Goal: Transaction & Acquisition: Purchase product/service

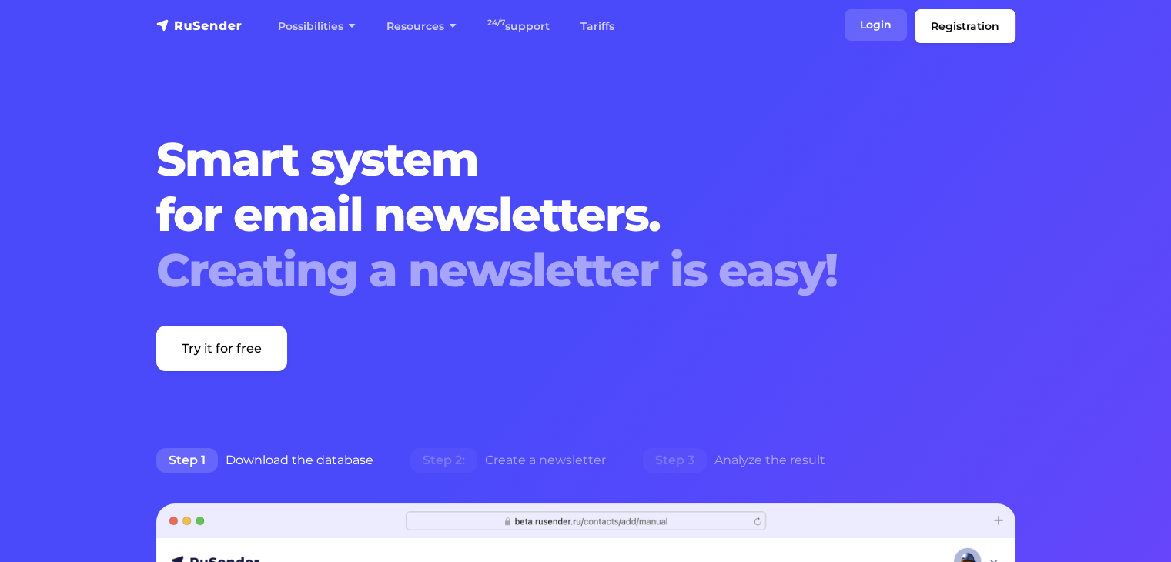
click at [874, 19] on font "Login" at bounding box center [876, 25] width 32 height 14
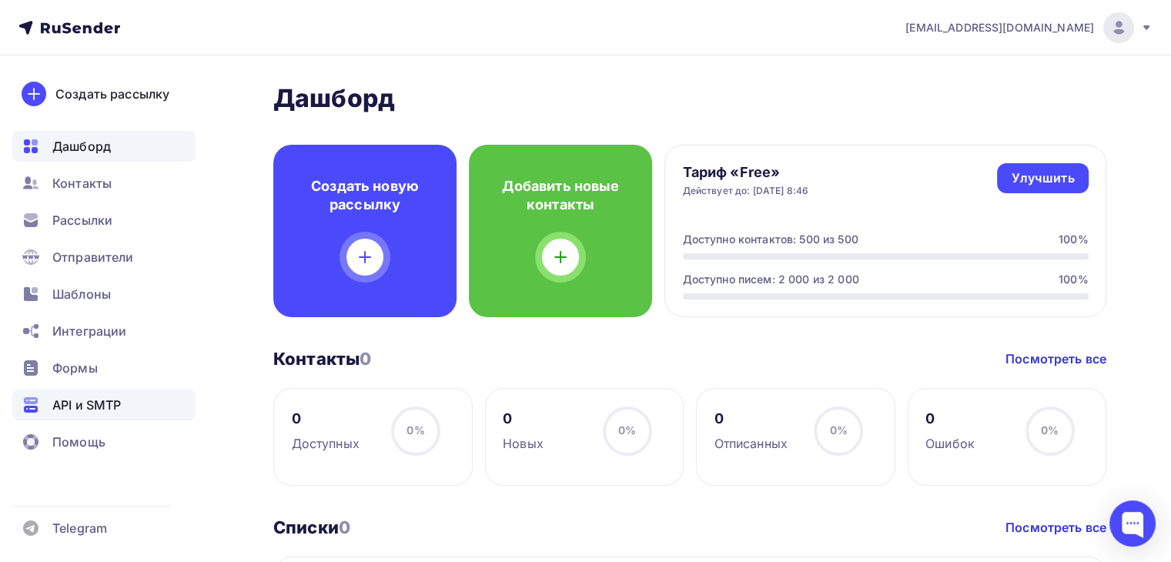
click at [38, 400] on icon at bounding box center [31, 405] width 18 height 18
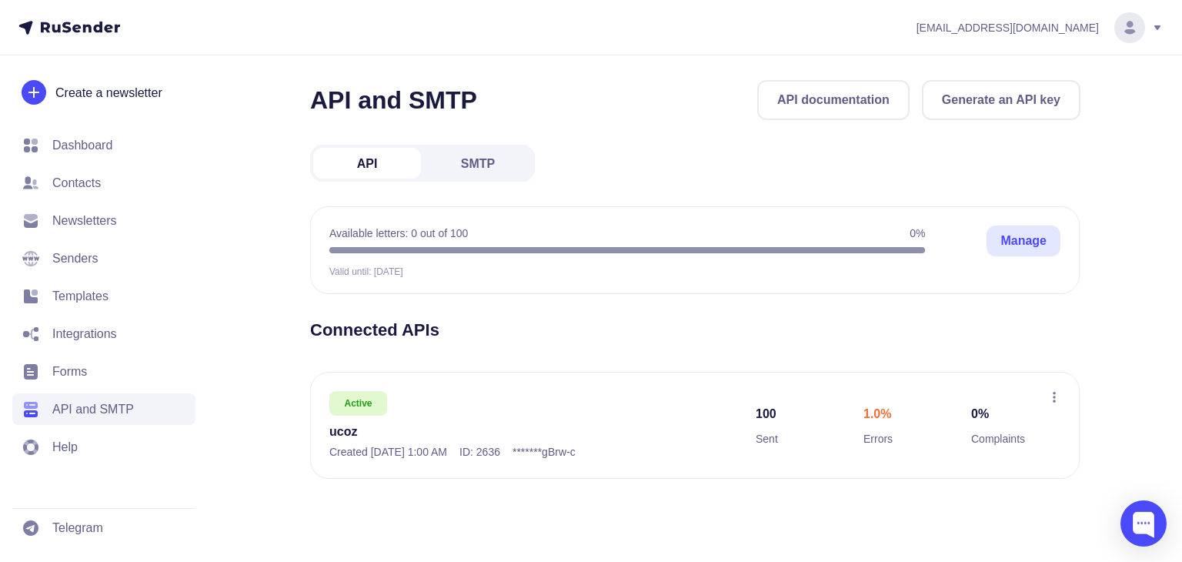
click at [860, 398] on div "100 Sent 1.0% Errors 0% Complaints" at bounding box center [902, 425] width 293 height 69
click at [1049, 392] on icon at bounding box center [1055, 397] width 12 height 12
click at [825, 315] on div "API and SMTP API documentation Generate an API key API SMTP Available letters: …" at bounding box center [695, 298] width 771 height 436
click at [533, 172] on div "API SMTP" at bounding box center [422, 163] width 225 height 37
click at [499, 167] on link "SMTP" at bounding box center [478, 163] width 108 height 31
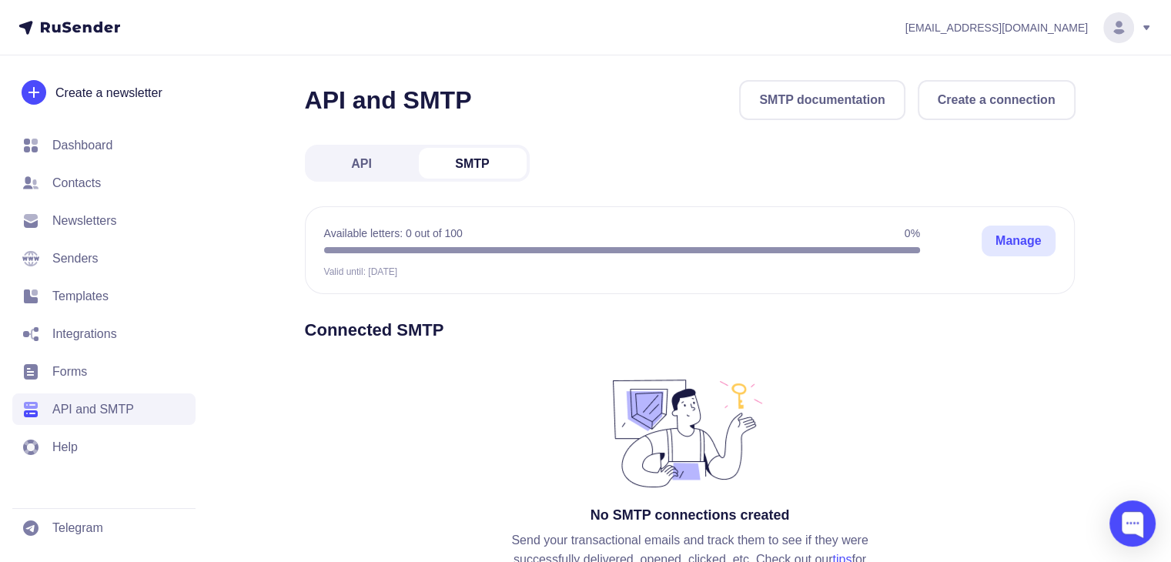
click at [370, 163] on font "API" at bounding box center [361, 163] width 21 height 13
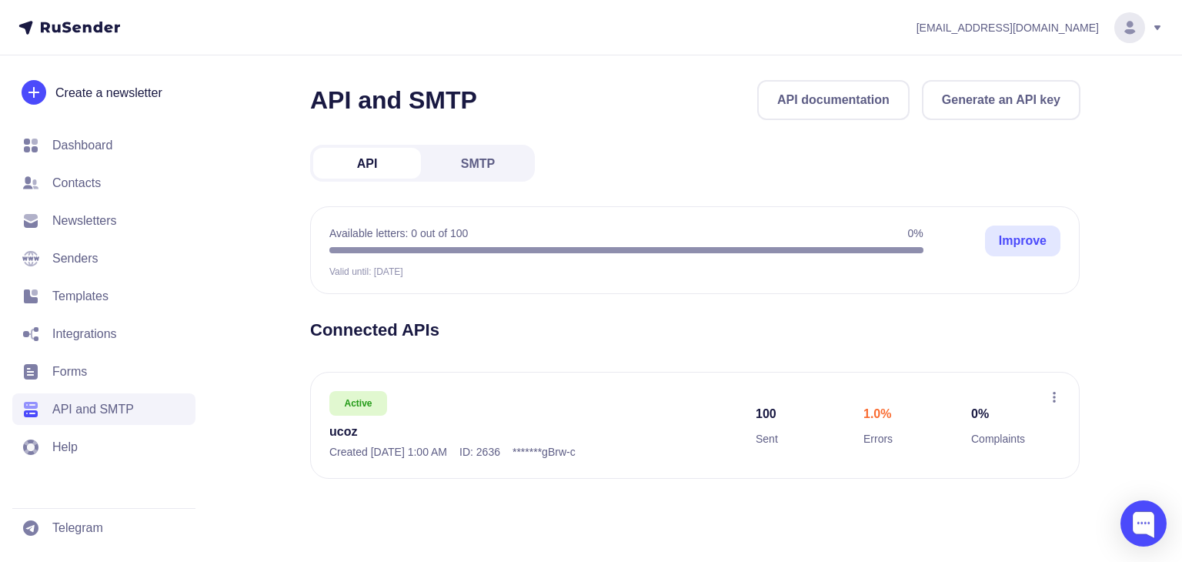
click at [985, 239] on link "Improve" at bounding box center [1022, 241] width 75 height 31
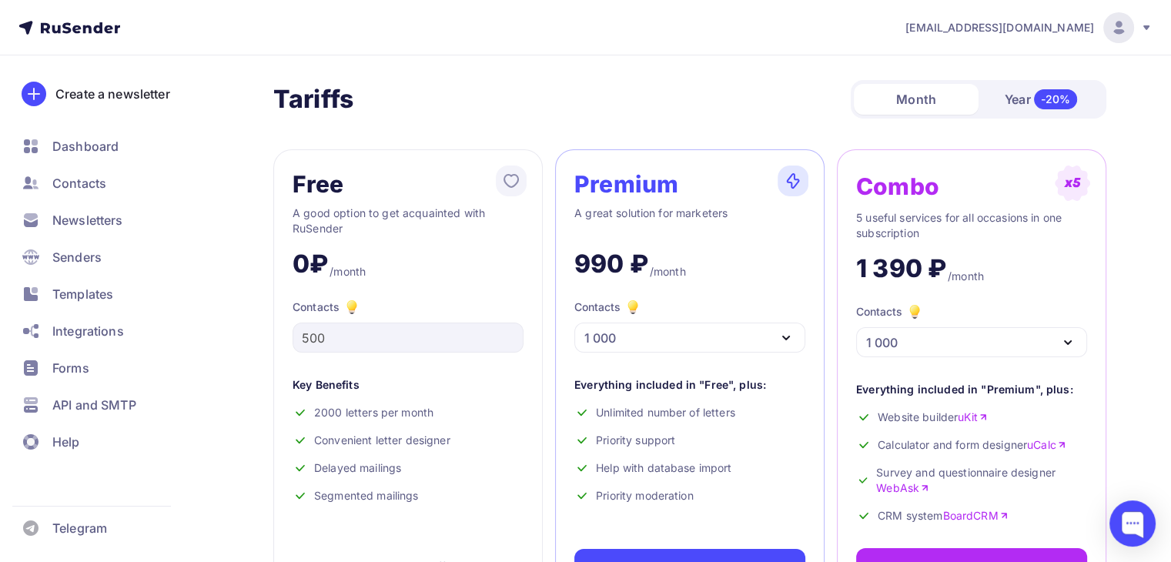
click at [700, 164] on div "Premium A great solution for marketers 990 ₽ /month Contacts 1 000 1 000 2 000 …" at bounding box center [689, 376] width 269 height 455
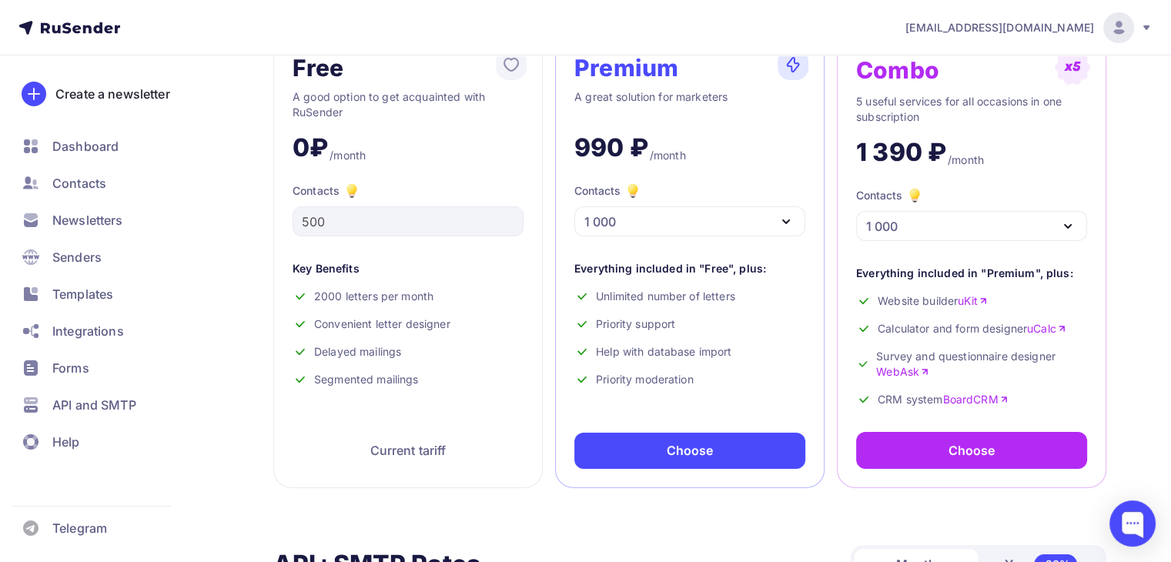
scroll to position [117, 0]
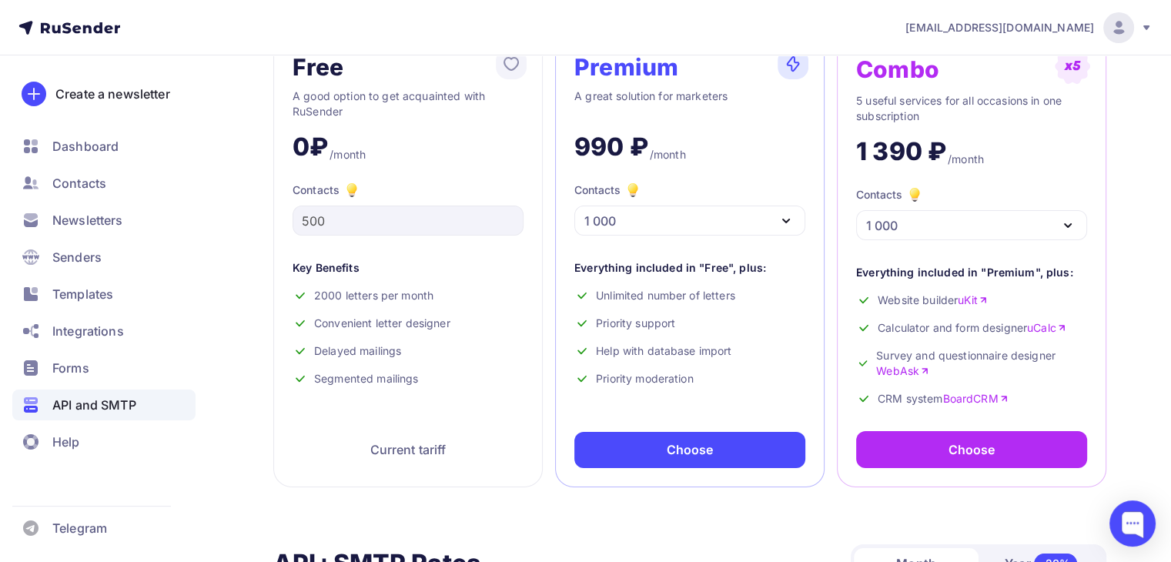
click at [129, 402] on font "API and SMTP" at bounding box center [94, 404] width 84 height 15
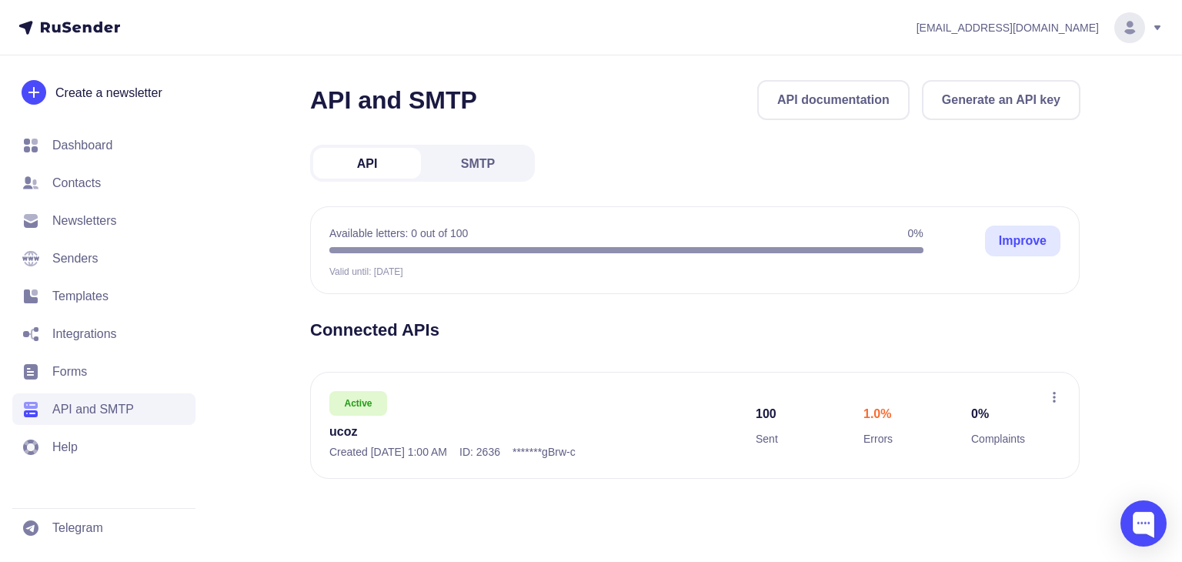
click at [1025, 241] on font "Improve" at bounding box center [1023, 240] width 48 height 13
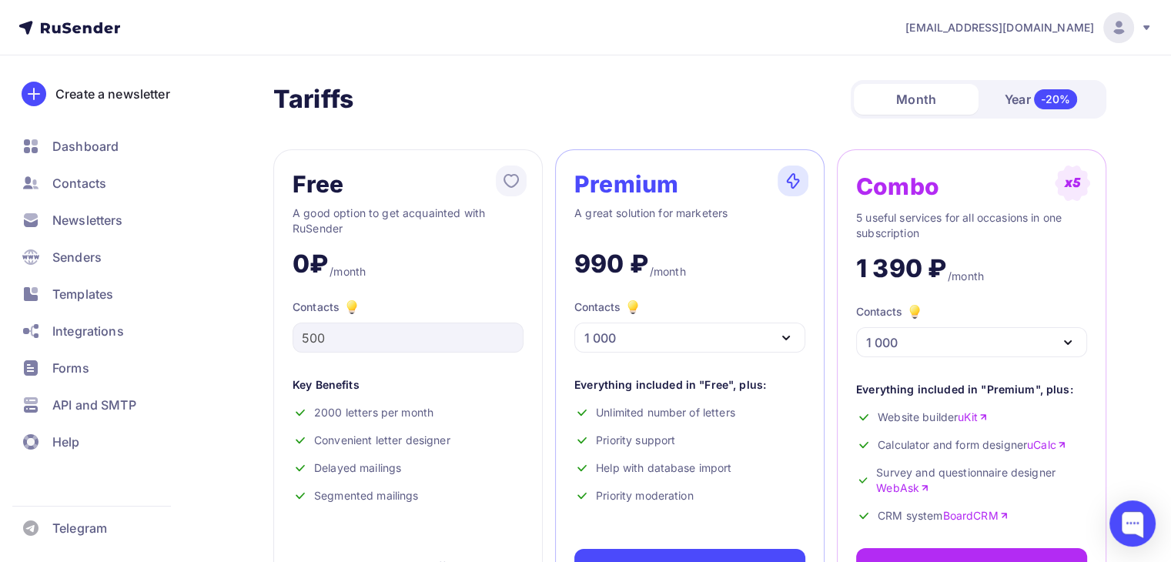
click at [734, 336] on div "1 000" at bounding box center [689, 338] width 231 height 30
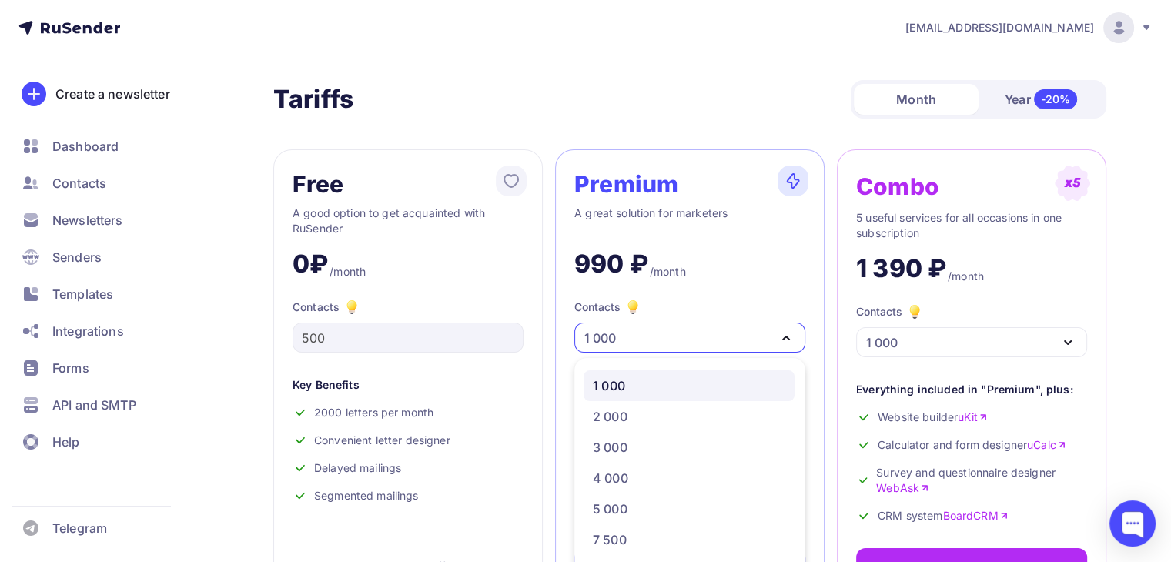
scroll to position [49, 0]
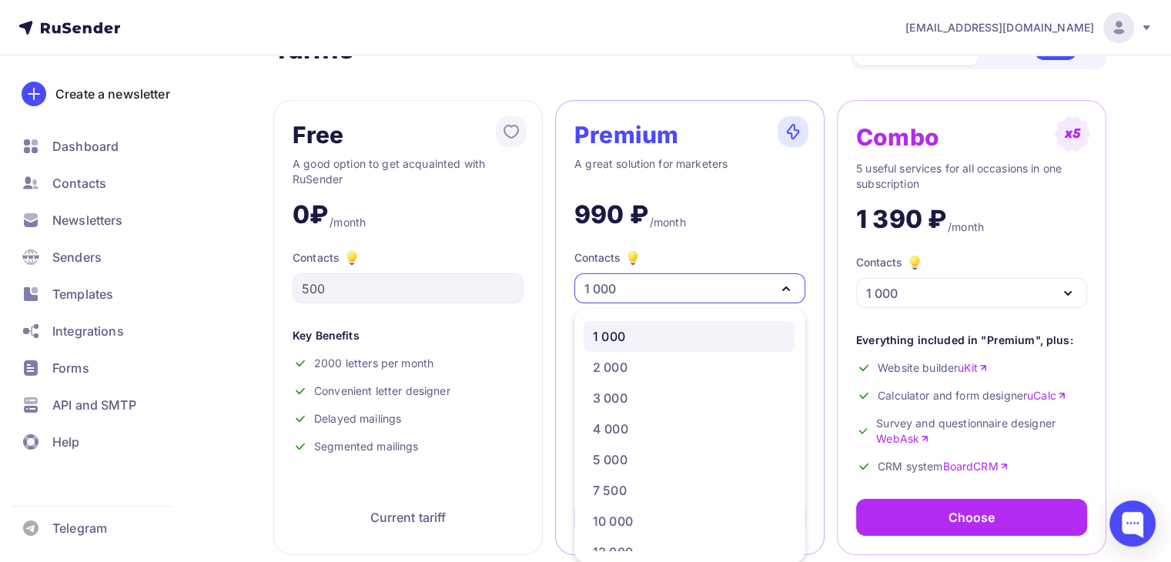
click at [674, 249] on div "Contacts 1 000" at bounding box center [689, 276] width 231 height 55
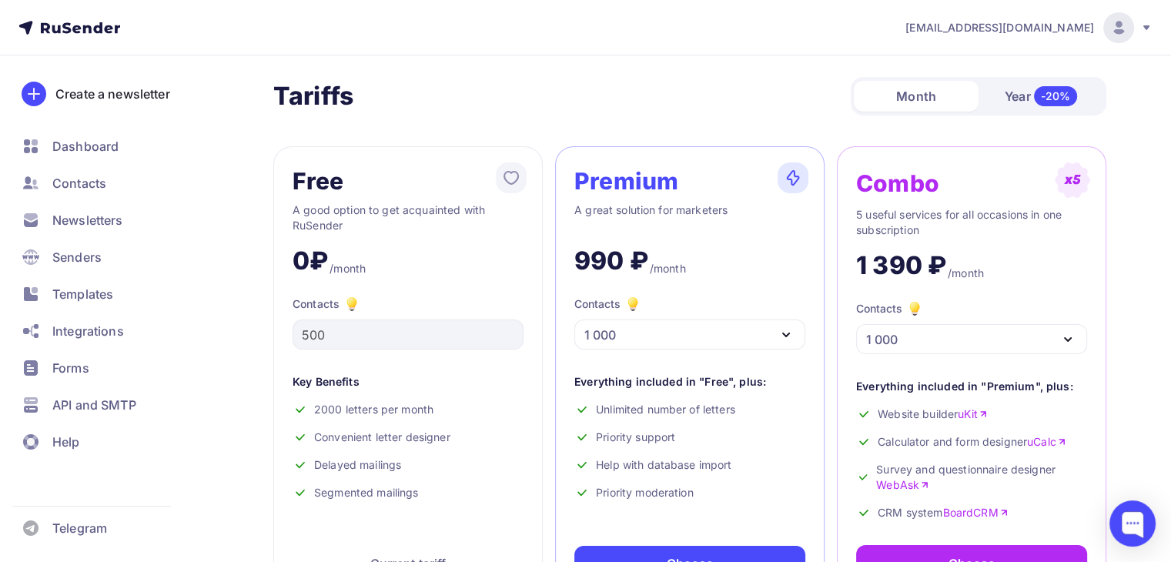
scroll to position [3, 0]
click at [1050, 86] on div "-20%" at bounding box center [1056, 96] width 44 height 20
click at [925, 99] on font "Month" at bounding box center [916, 96] width 40 height 15
click at [1008, 96] on font "Year" at bounding box center [1018, 96] width 26 height 15
click at [930, 100] on font "Month" at bounding box center [916, 96] width 40 height 15
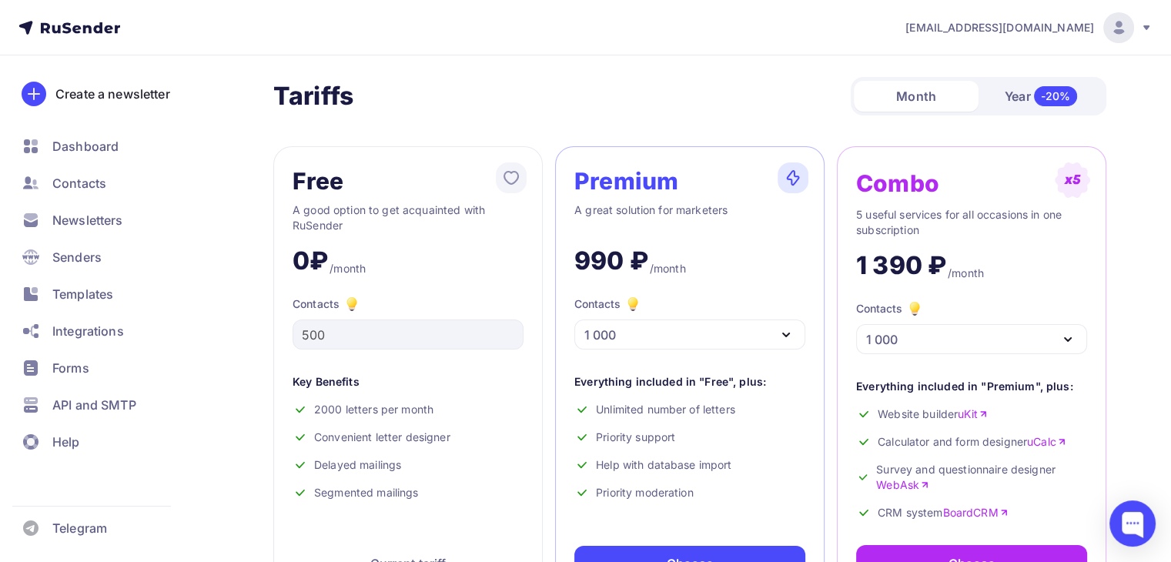
click at [991, 87] on div "Year -20%" at bounding box center [1040, 96] width 125 height 32
click at [948, 102] on div "Month" at bounding box center [916, 96] width 125 height 31
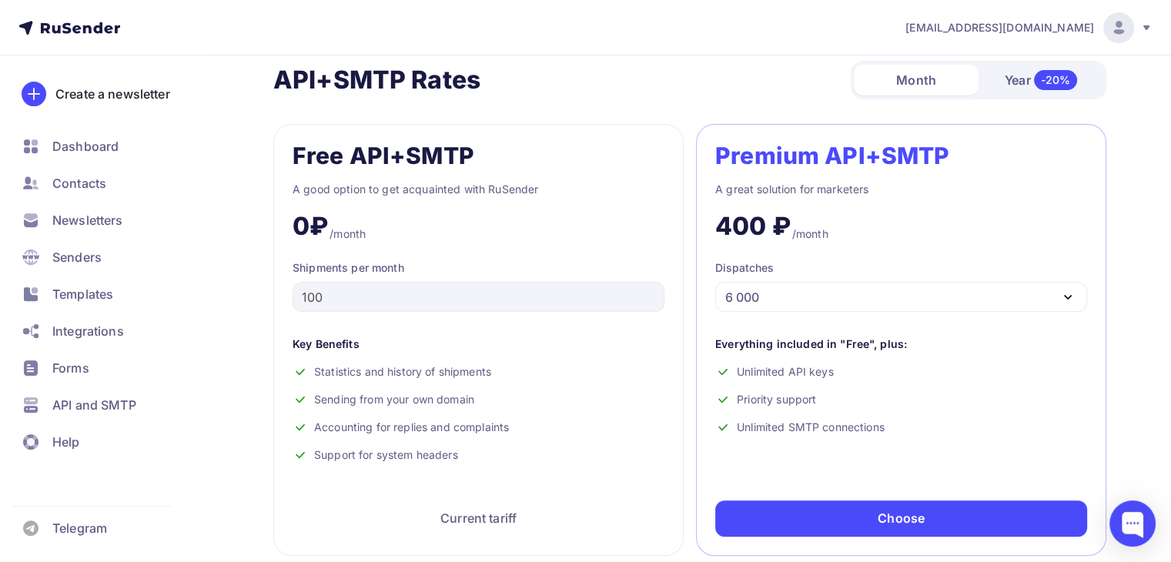
scroll to position [641, 0]
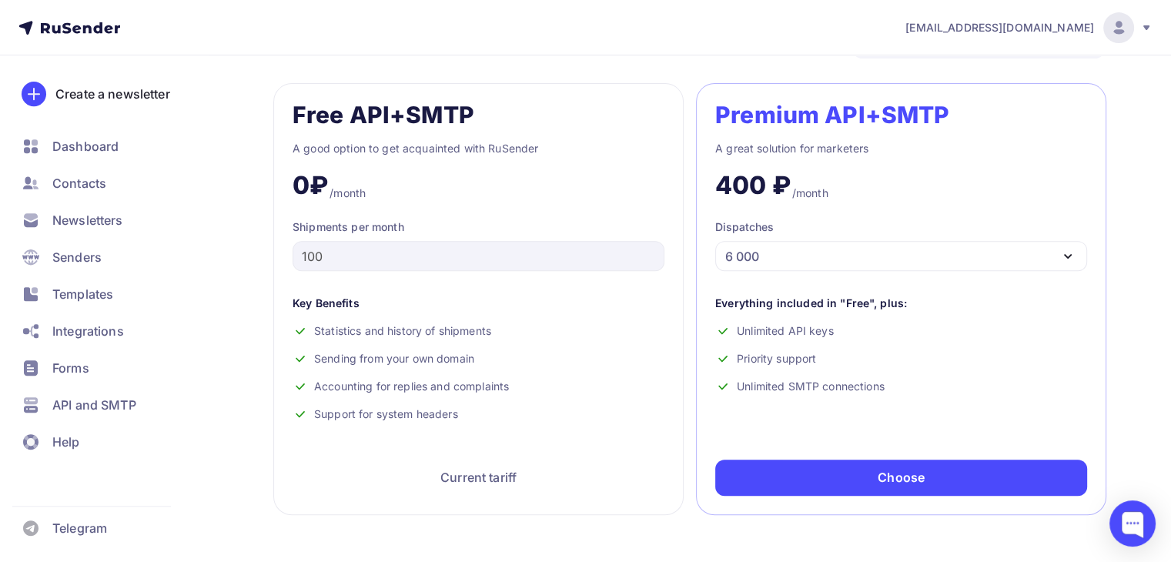
click at [853, 271] on div "Premium API+SMTP A great solution for marketers 400 ₽ /month Dispatches 6 000 6…" at bounding box center [901, 299] width 410 height 432
click at [837, 263] on div "6 000" at bounding box center [901, 256] width 372 height 30
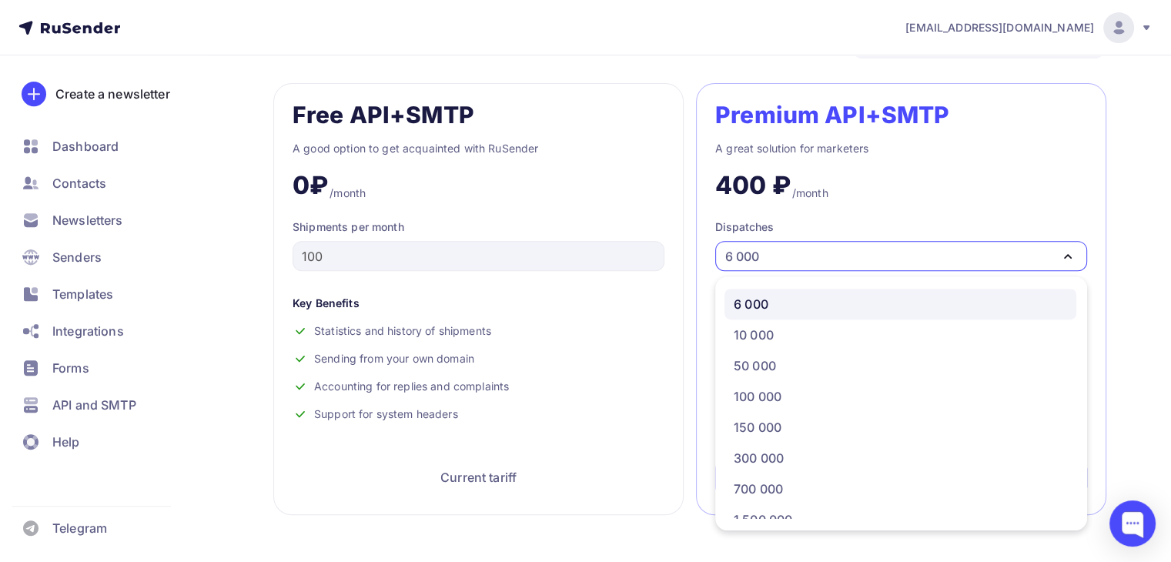
click at [837, 263] on div "6 000" at bounding box center [901, 256] width 372 height 30
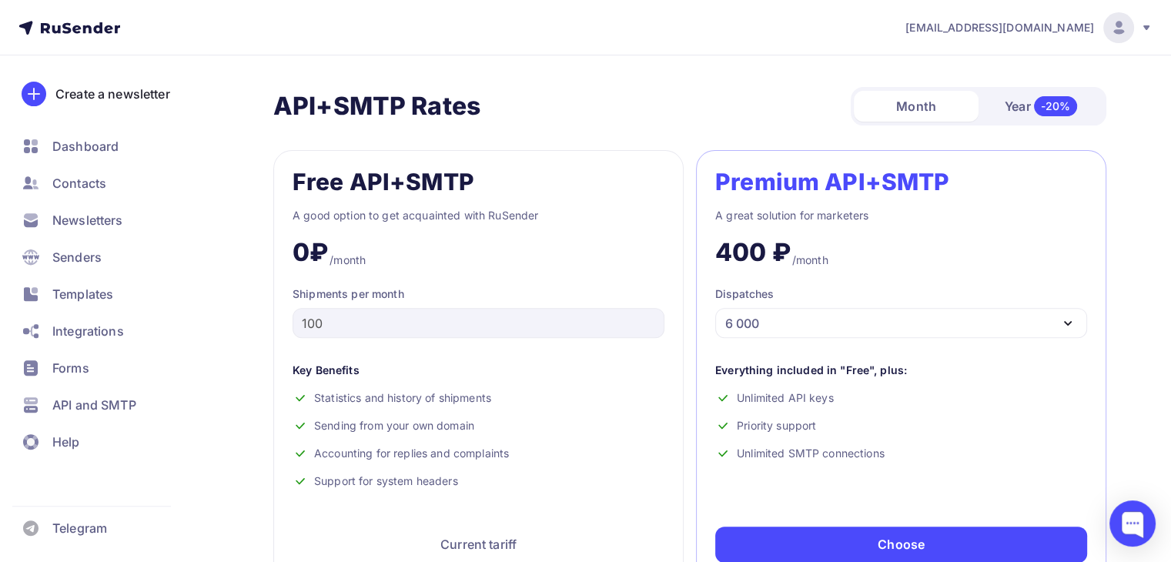
scroll to position [564, 0]
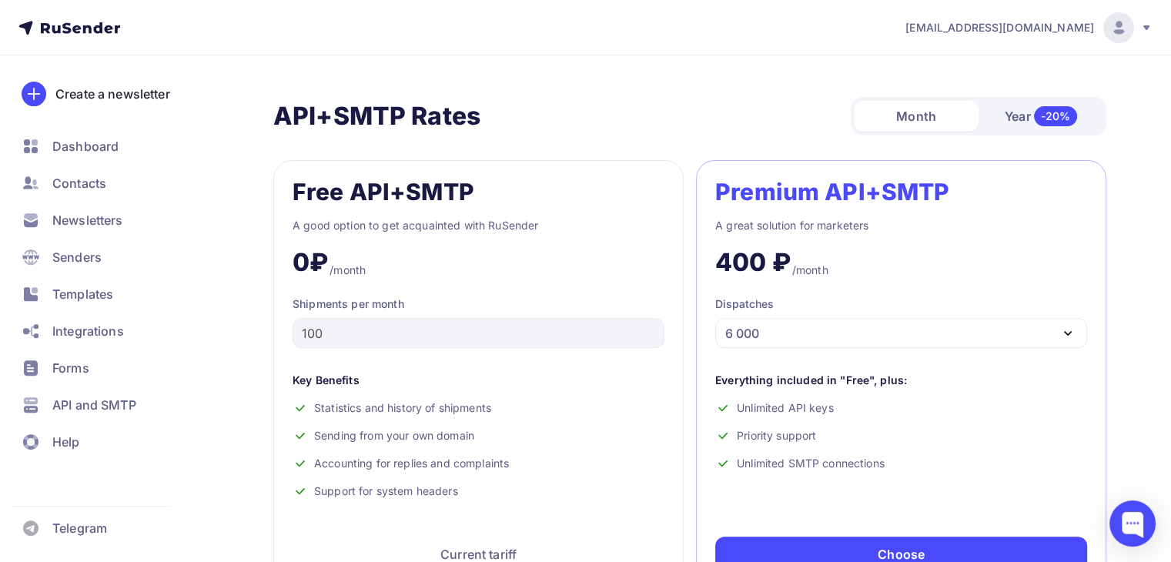
click at [1025, 119] on font "Year" at bounding box center [1018, 116] width 26 height 15
click at [922, 118] on font "Month" at bounding box center [916, 116] width 40 height 15
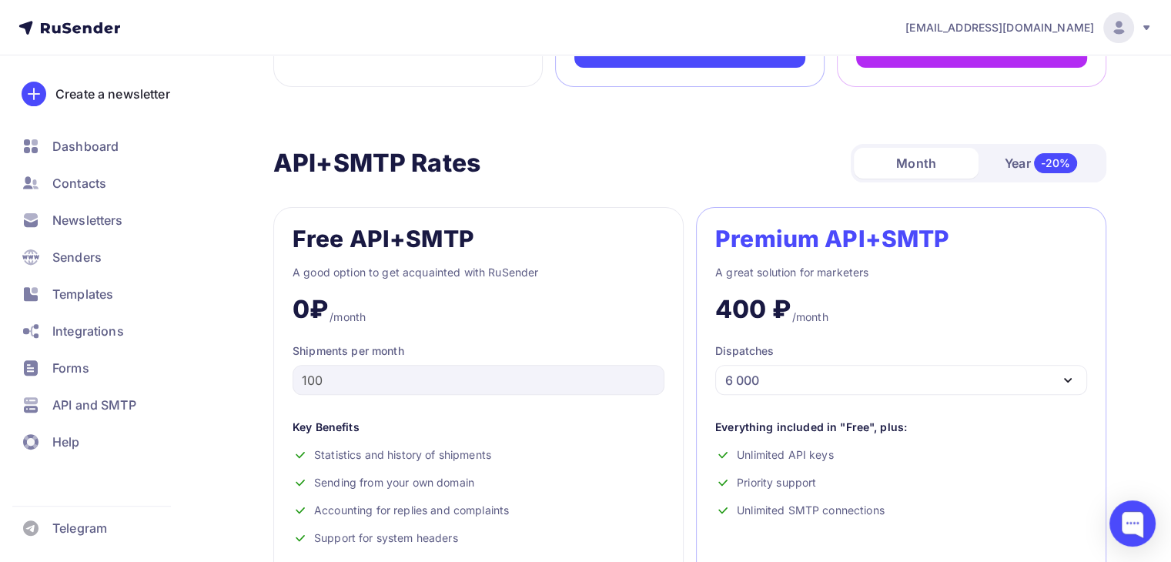
scroll to position [514, 0]
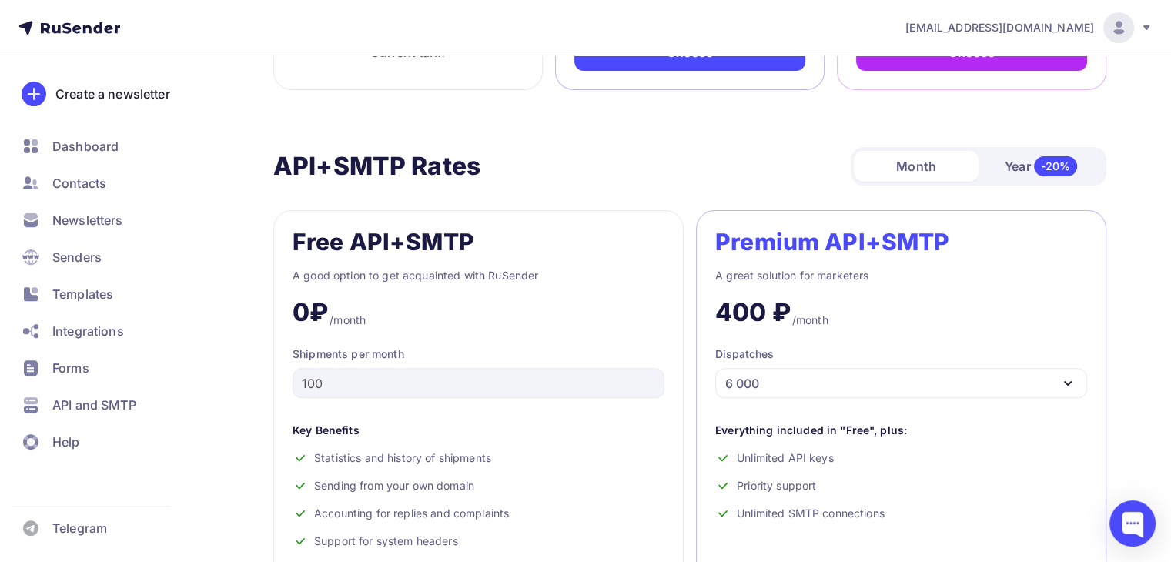
click at [1000, 171] on div "Year -20%" at bounding box center [1040, 166] width 125 height 32
click at [932, 173] on font "Month" at bounding box center [916, 166] width 40 height 18
click at [848, 283] on div "A great solution for marketers" at bounding box center [901, 275] width 372 height 18
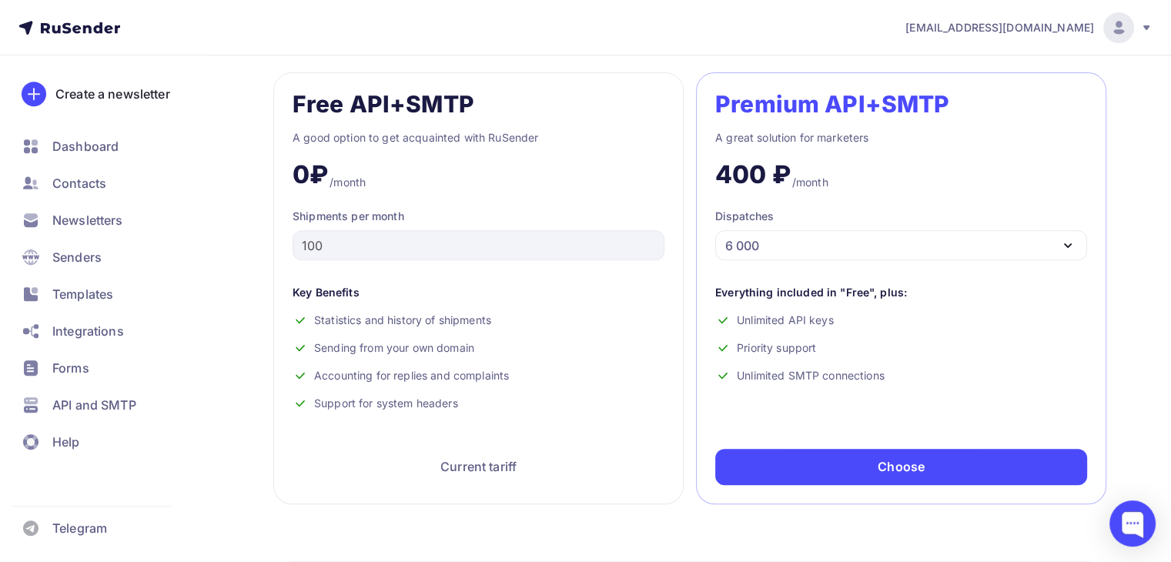
scroll to position [654, 0]
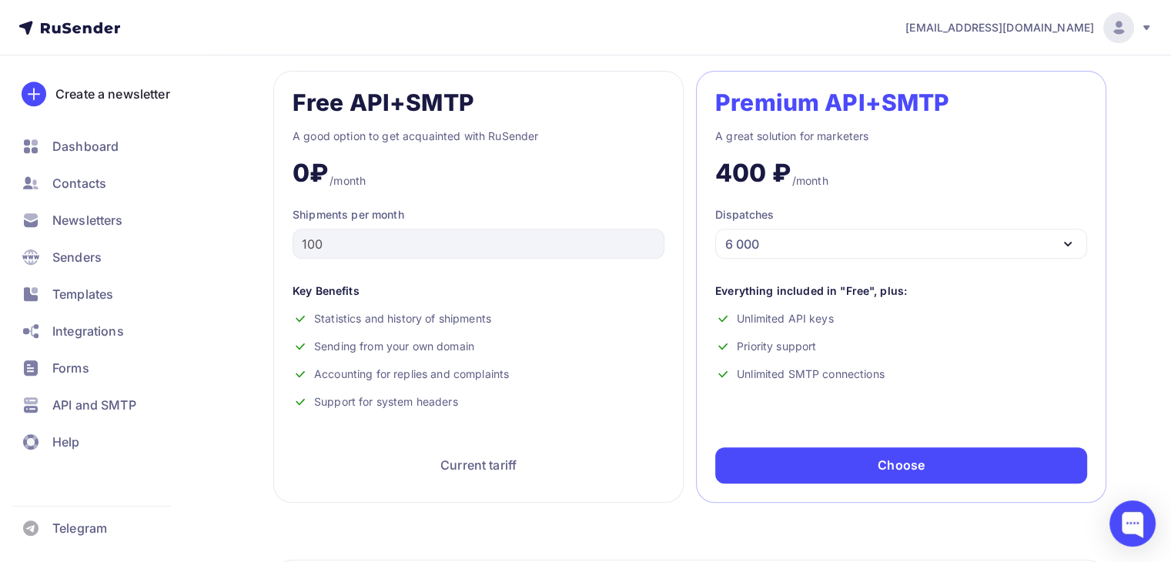
click at [829, 263] on div "Premium API+SMTP A great solution for marketers 400 ₽ /month Dispatches 6 000 6…" at bounding box center [901, 287] width 410 height 432
click at [815, 253] on div "6 000" at bounding box center [901, 244] width 372 height 30
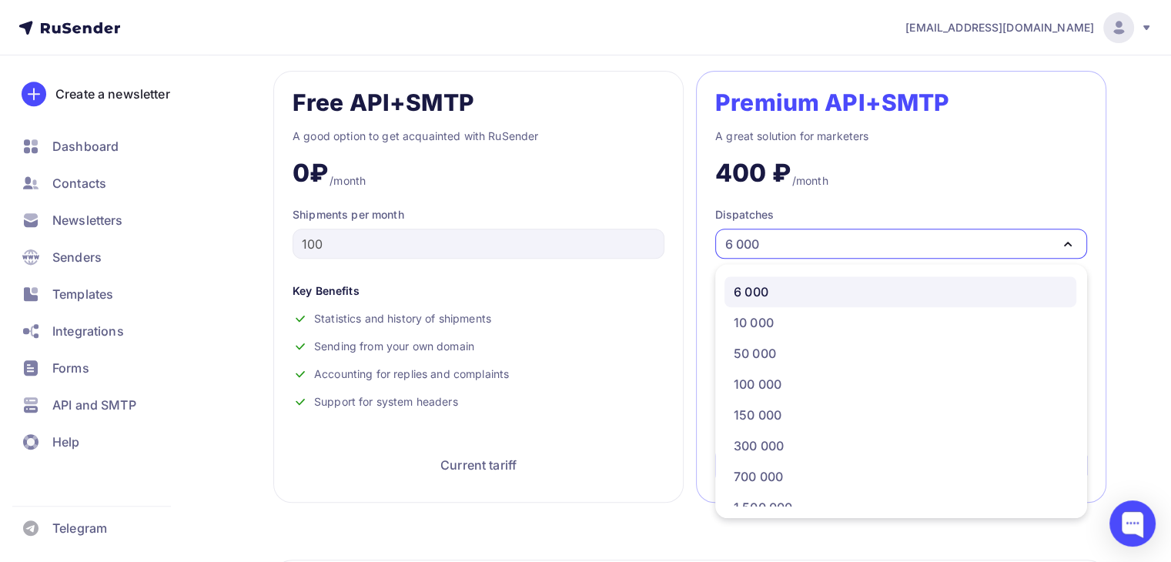
click at [772, 296] on div "6 000" at bounding box center [900, 292] width 333 height 18
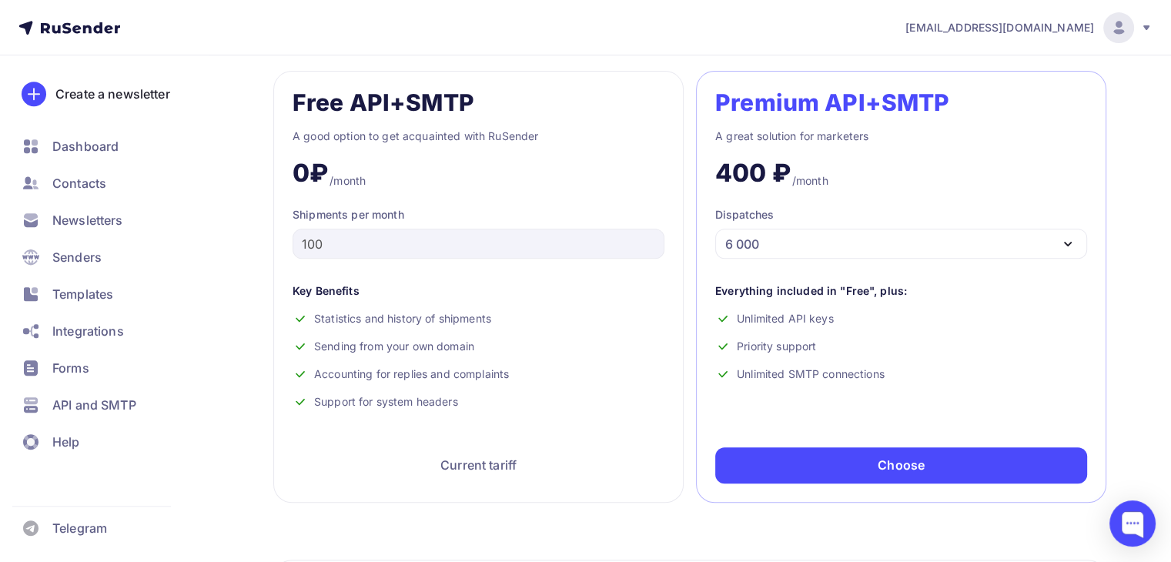
click at [812, 351] on font "Priority support" at bounding box center [776, 346] width 79 height 15
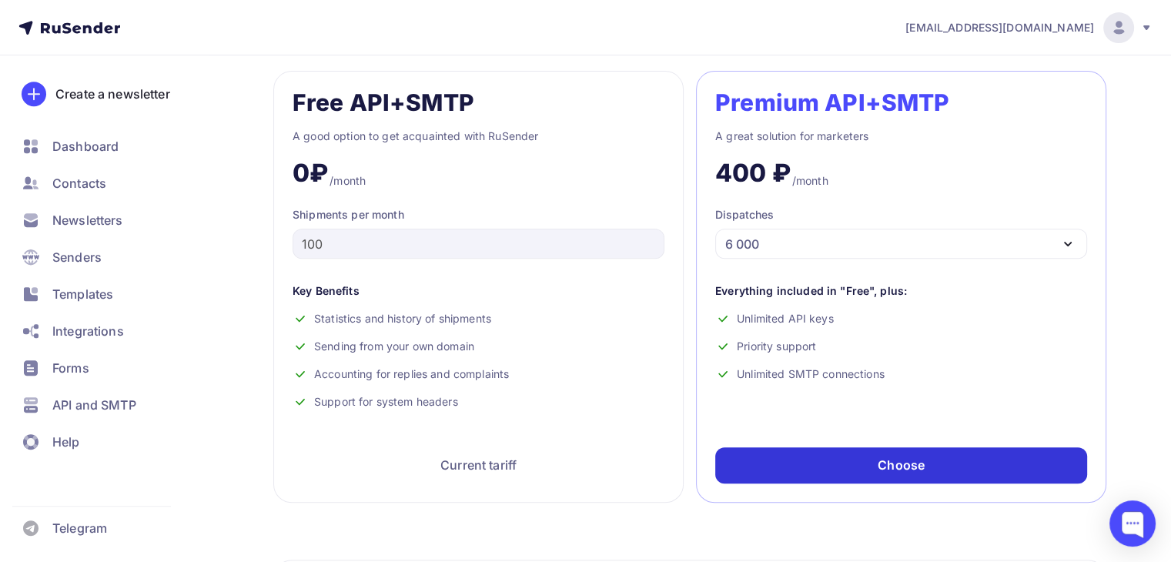
click at [970, 454] on div "Choose" at bounding box center [901, 465] width 372 height 36
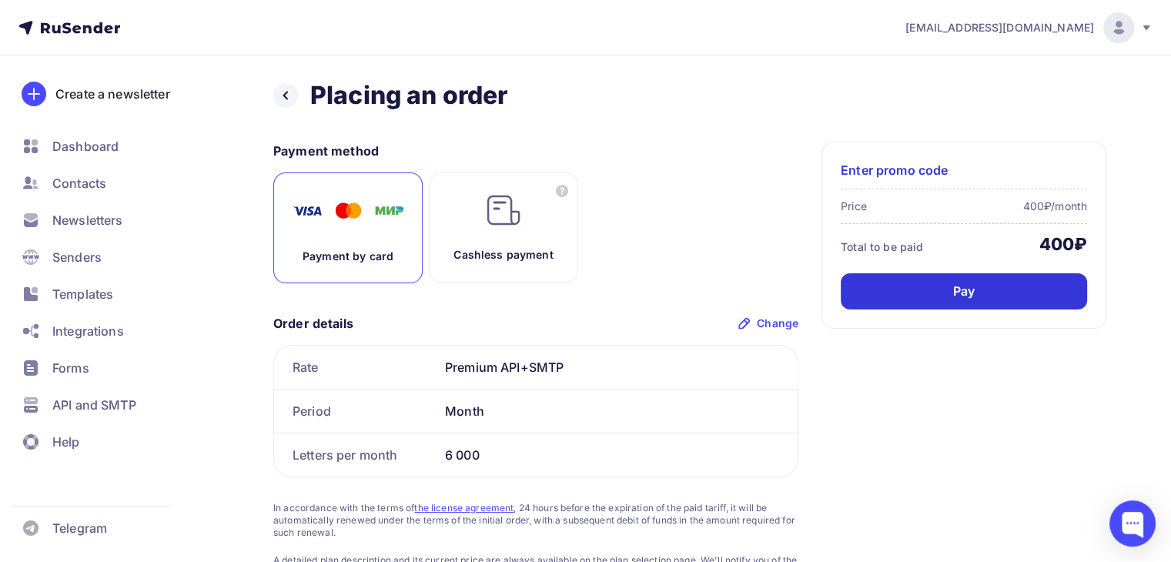
click at [924, 285] on div "Pay" at bounding box center [964, 291] width 246 height 36
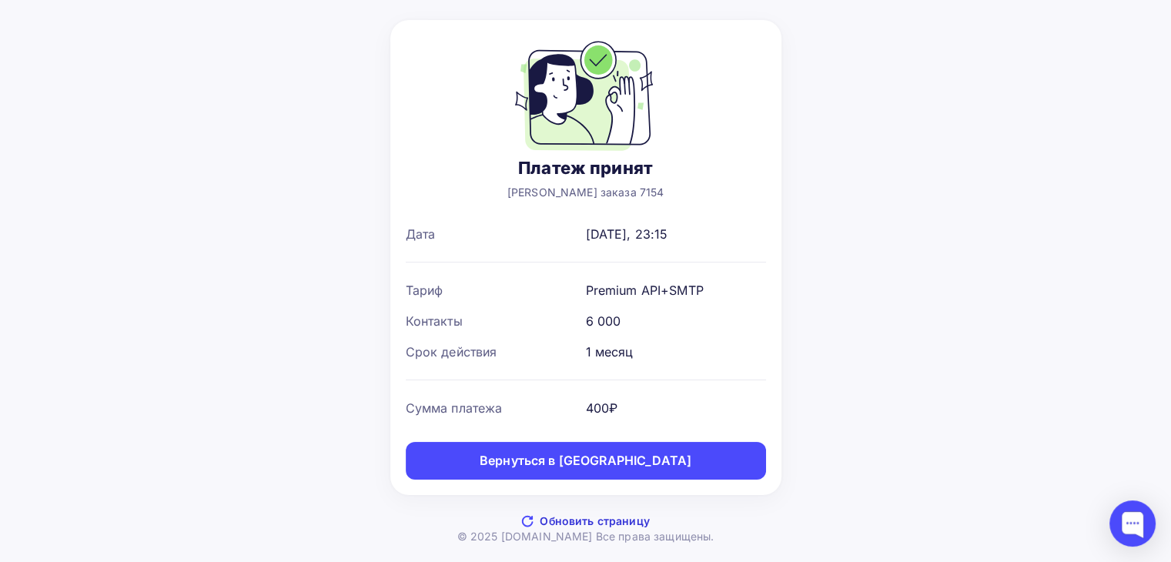
scroll to position [55, 0]
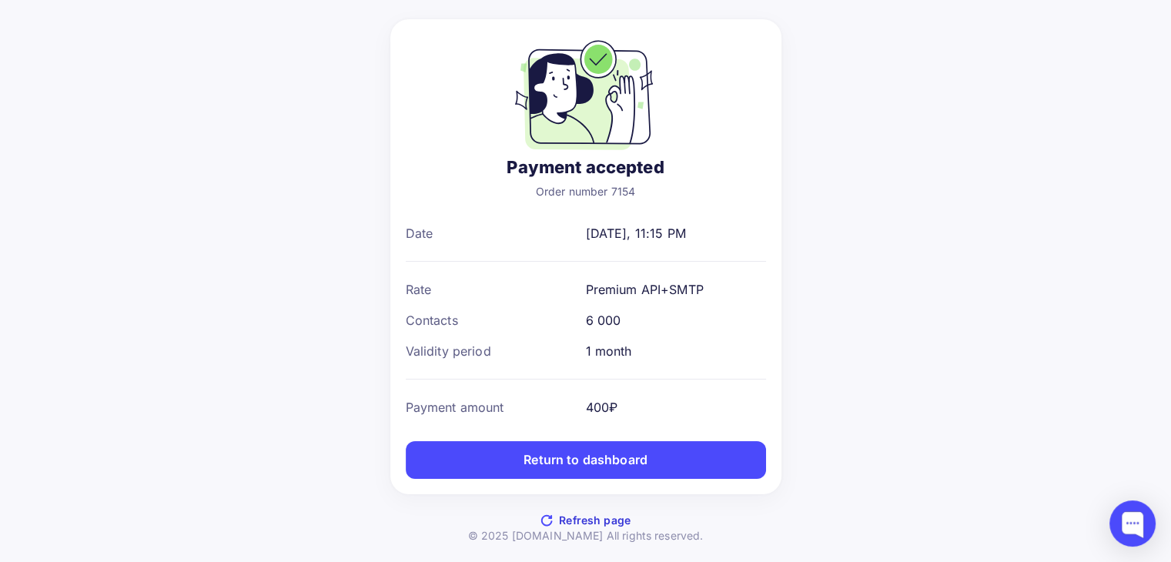
click at [742, 299] on div "Rate Premium API+SMTP" at bounding box center [586, 289] width 360 height 31
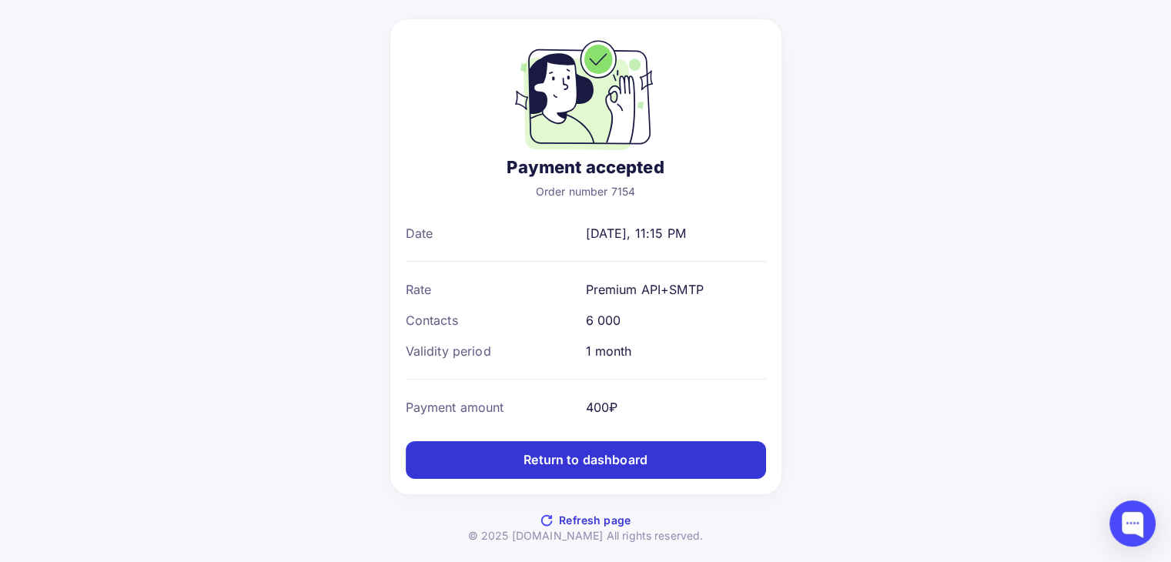
click at [594, 454] on font "Return to dashboard" at bounding box center [585, 459] width 124 height 15
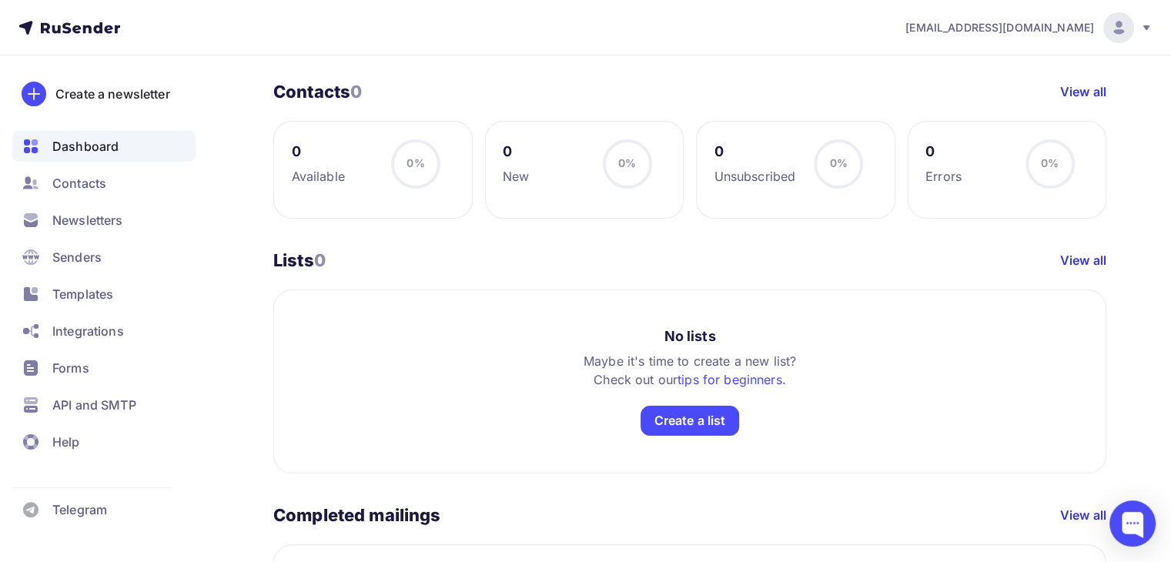
scroll to position [325, 0]
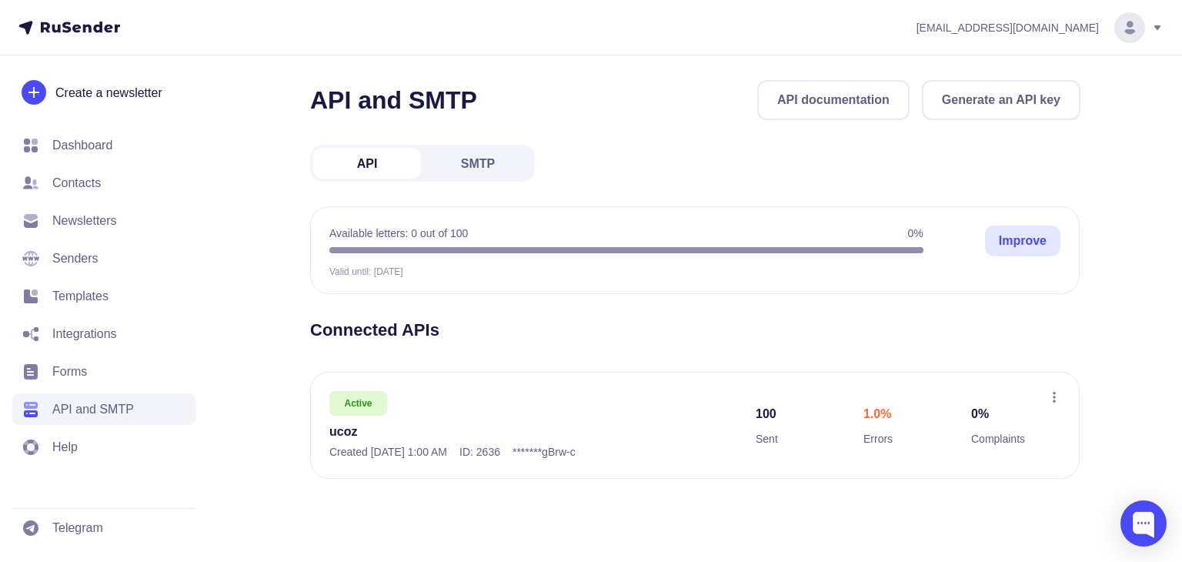
click at [647, 189] on div "API and SMTP API documentation Generate an API key API SMTP Available letters: …" at bounding box center [695, 298] width 771 height 436
click at [1137, 23] on circle at bounding box center [1130, 27] width 31 height 31
click at [1026, 99] on link "Tariffs" at bounding box center [1025, 108] width 259 height 32
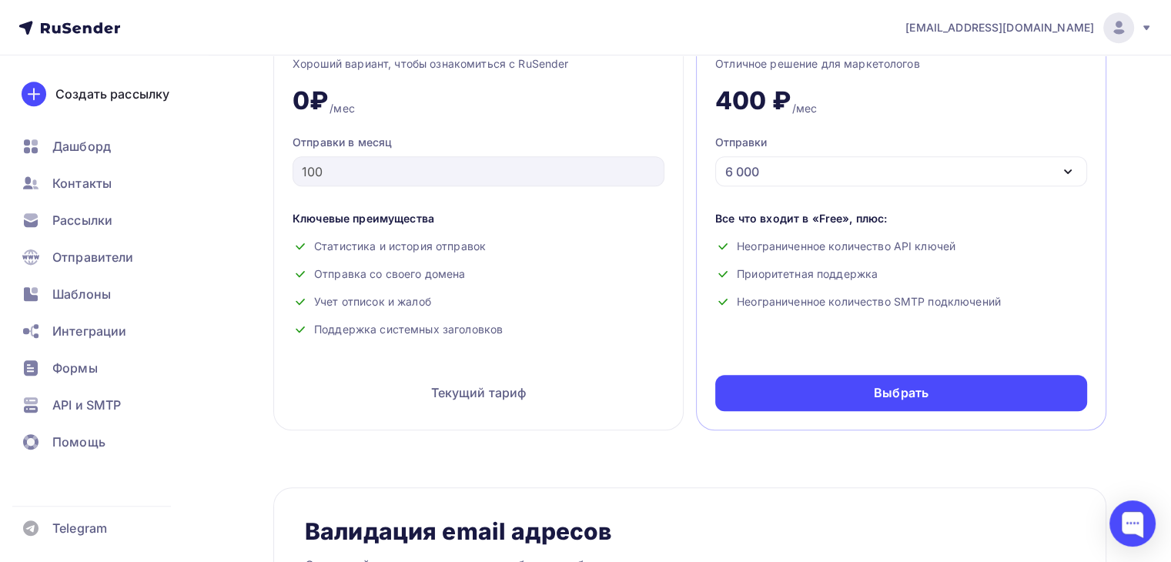
scroll to position [753, 0]
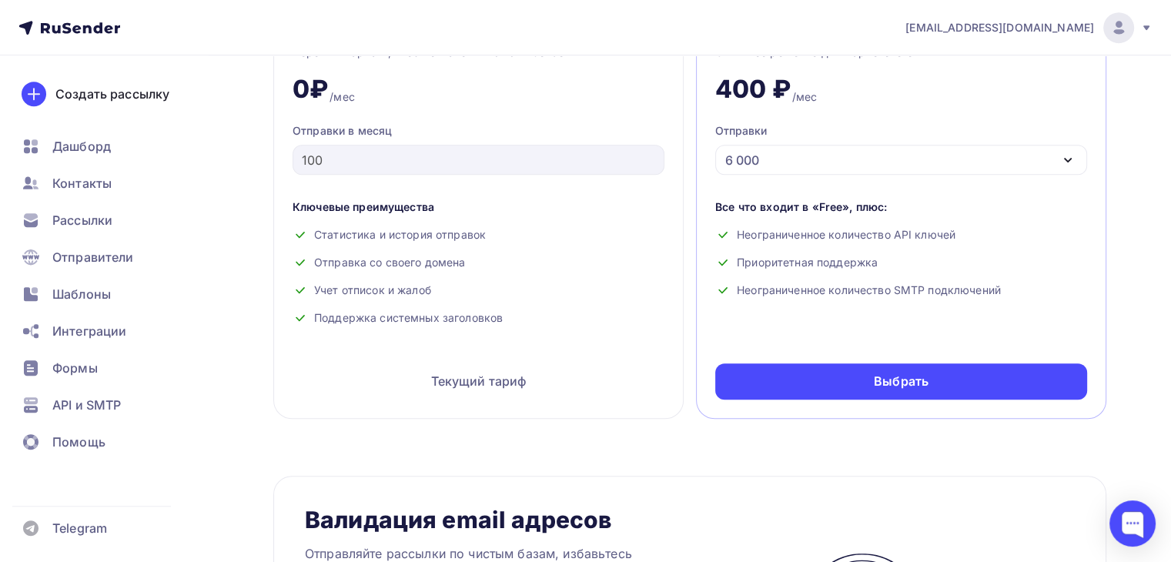
click at [748, 166] on div "6 000" at bounding box center [742, 160] width 34 height 18
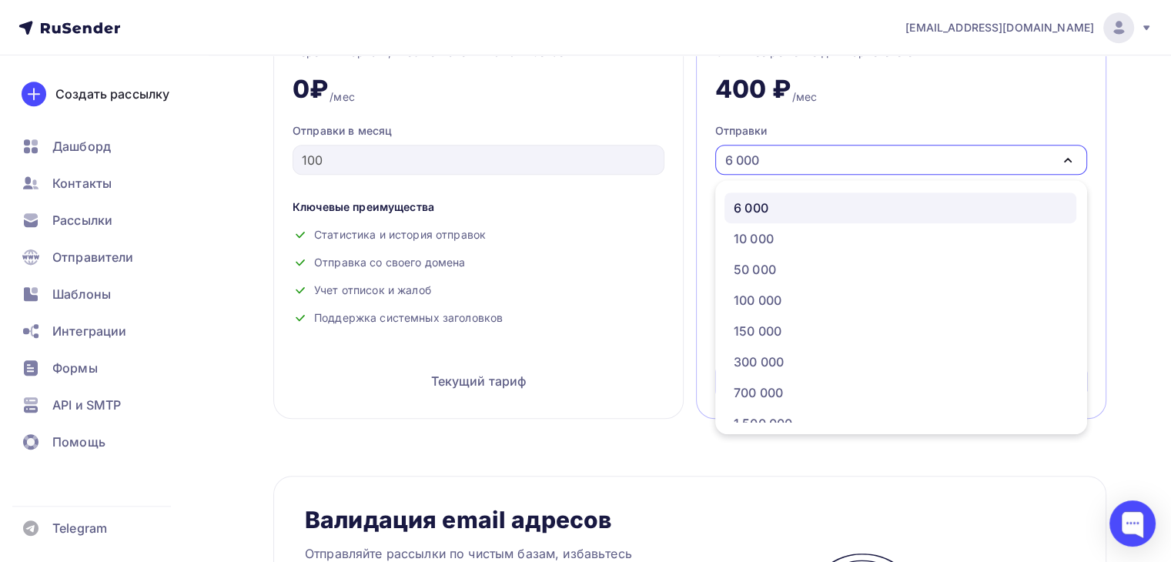
click at [748, 166] on div "6 000" at bounding box center [742, 160] width 34 height 18
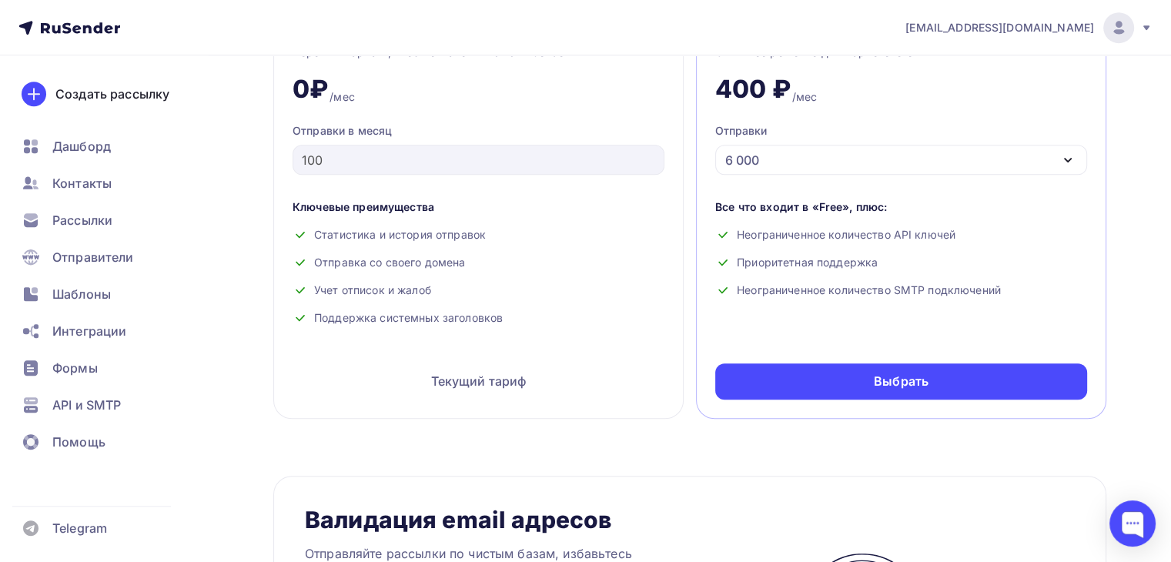
click at [813, 222] on div "Все что входит в «Free», плюс: Неограниченное количество API ключей Приоритетна…" at bounding box center [901, 254] width 372 height 111
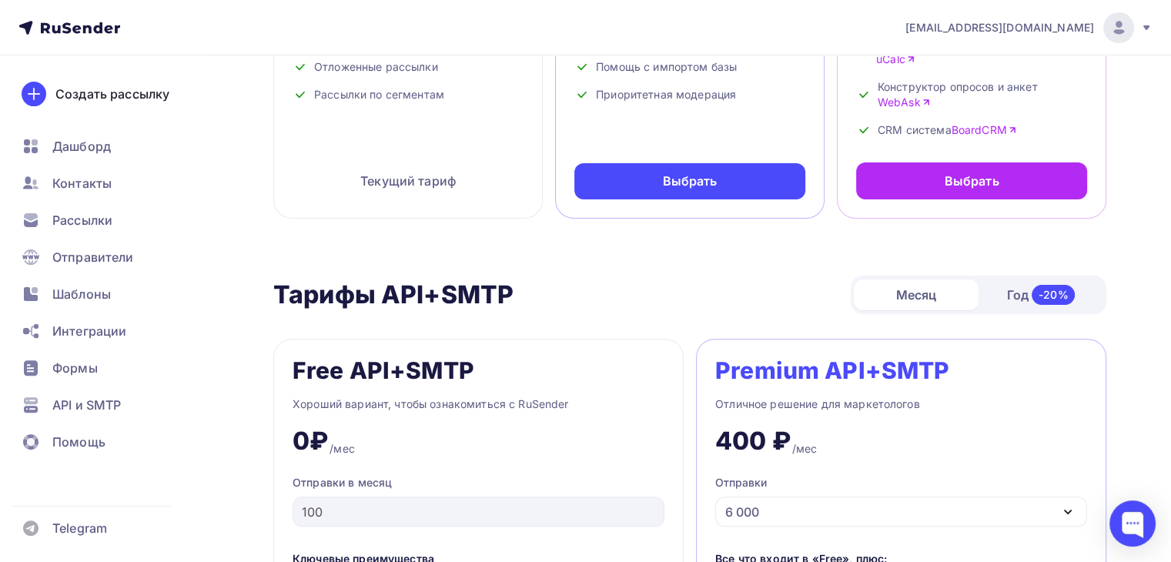
scroll to position [386, 0]
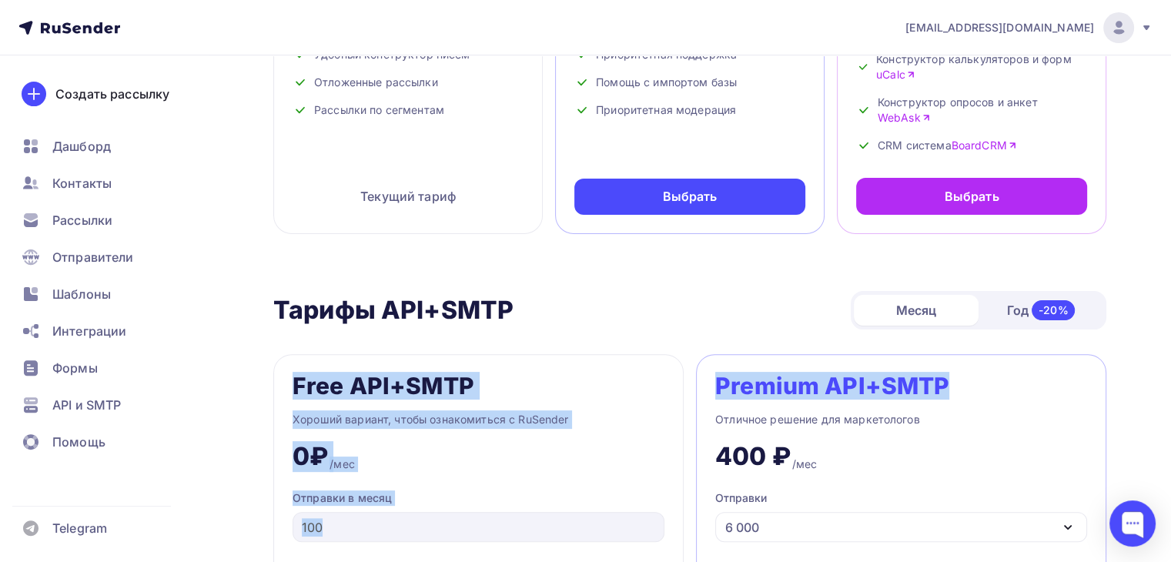
drag, startPoint x: 1084, startPoint y: 335, endPoint x: 1063, endPoint y: 324, distance: 23.4
click at [1063, 324] on div "Тарифы API+SMTP Тарифы API+SMTP Месяц Год -20% Free API+SMTP Хороший вариант, ч…" at bounding box center [689, 538] width 833 height 495
click at [1063, 324] on div "Год -20%" at bounding box center [1040, 310] width 125 height 32
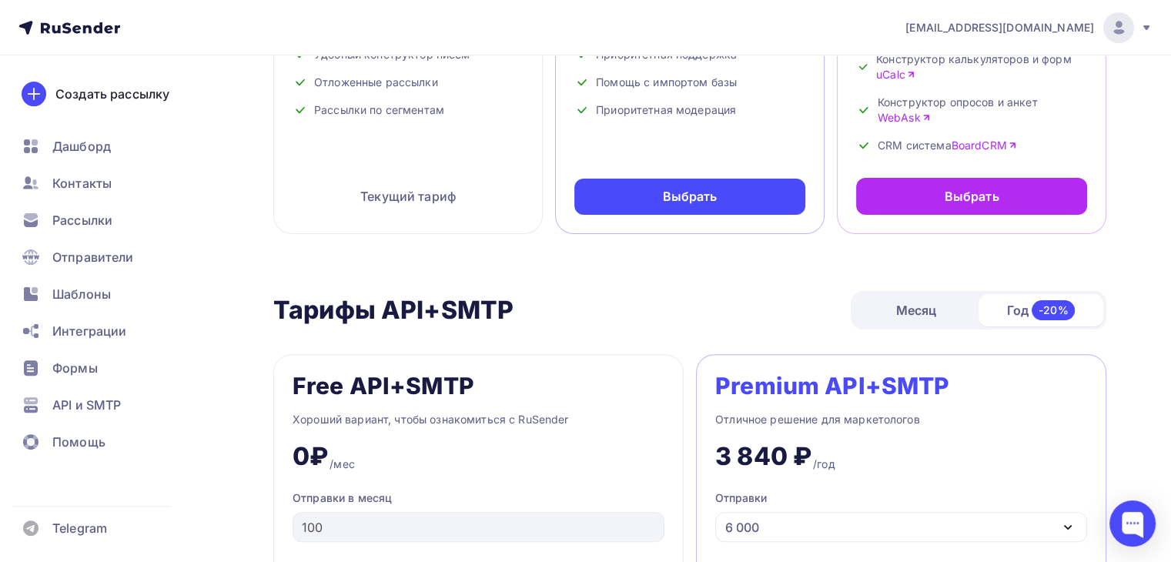
click at [933, 310] on div "Месяц" at bounding box center [916, 310] width 125 height 31
click at [658, 345] on div "Тарифы API+SMTP Тарифы API+SMTP Месяц Год -20% Free API+SMTP Хороший вариант, ч…" at bounding box center [689, 538] width 833 height 495
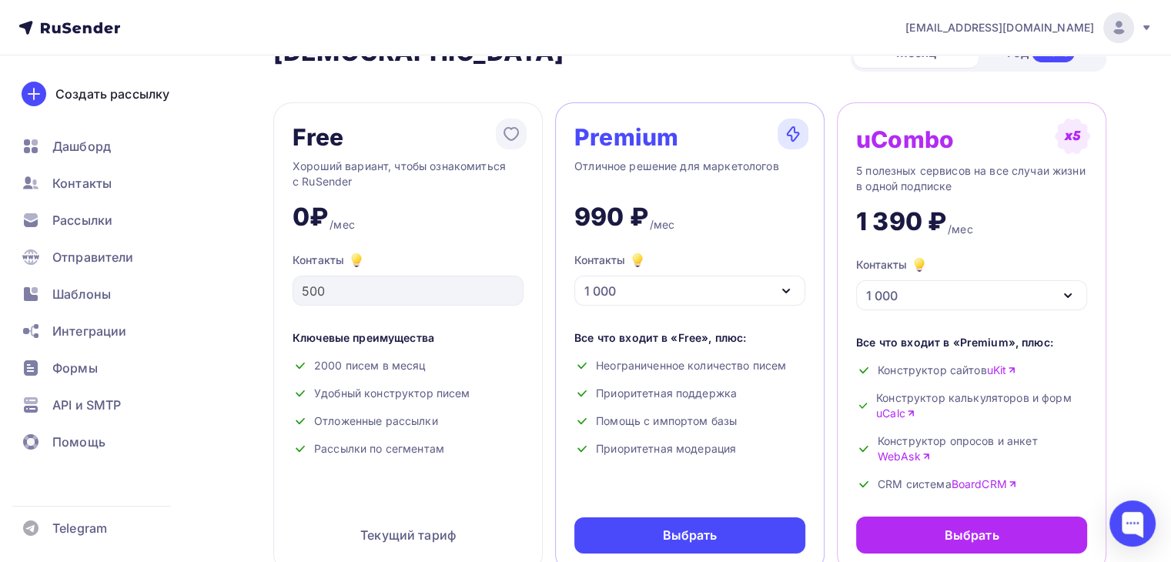
scroll to position [0, 0]
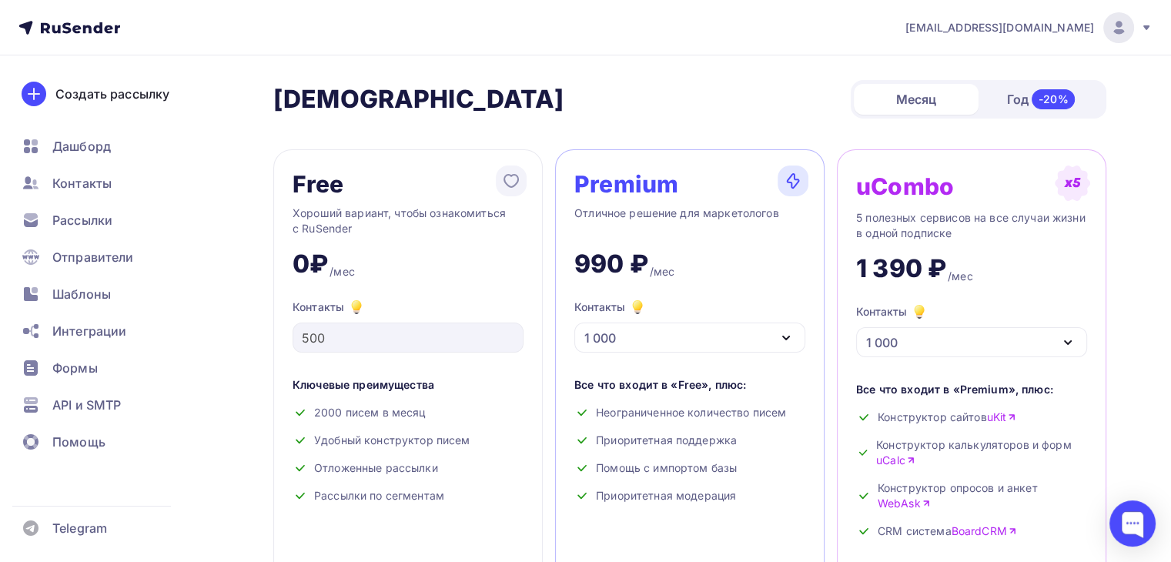
click at [1050, 98] on div "-20%" at bounding box center [1054, 99] width 44 height 20
click at [945, 92] on div "Месяц" at bounding box center [916, 99] width 125 height 31
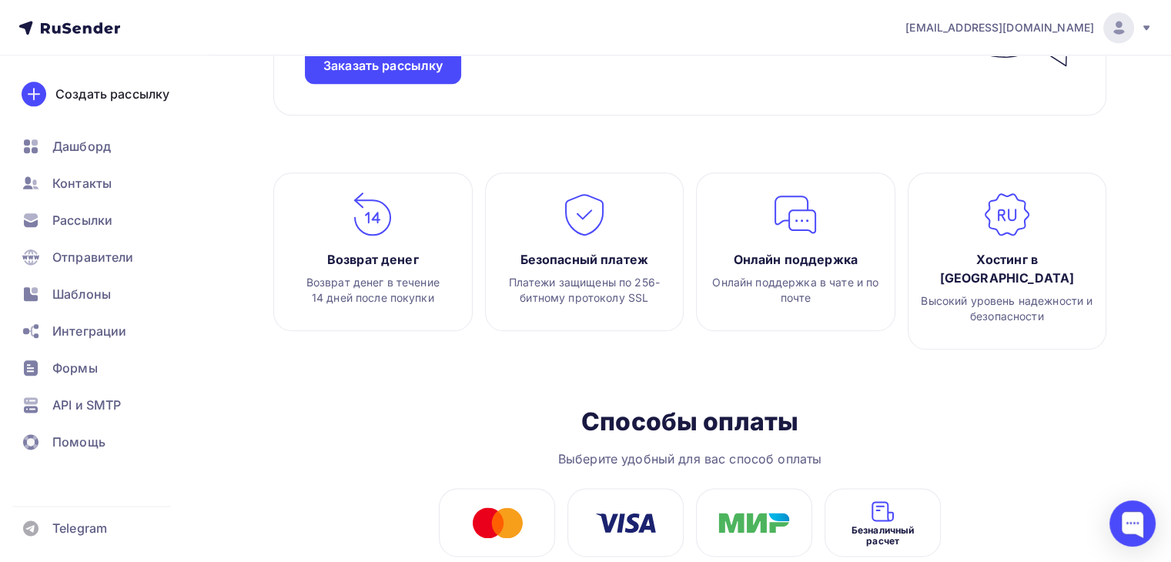
scroll to position [1835, 0]
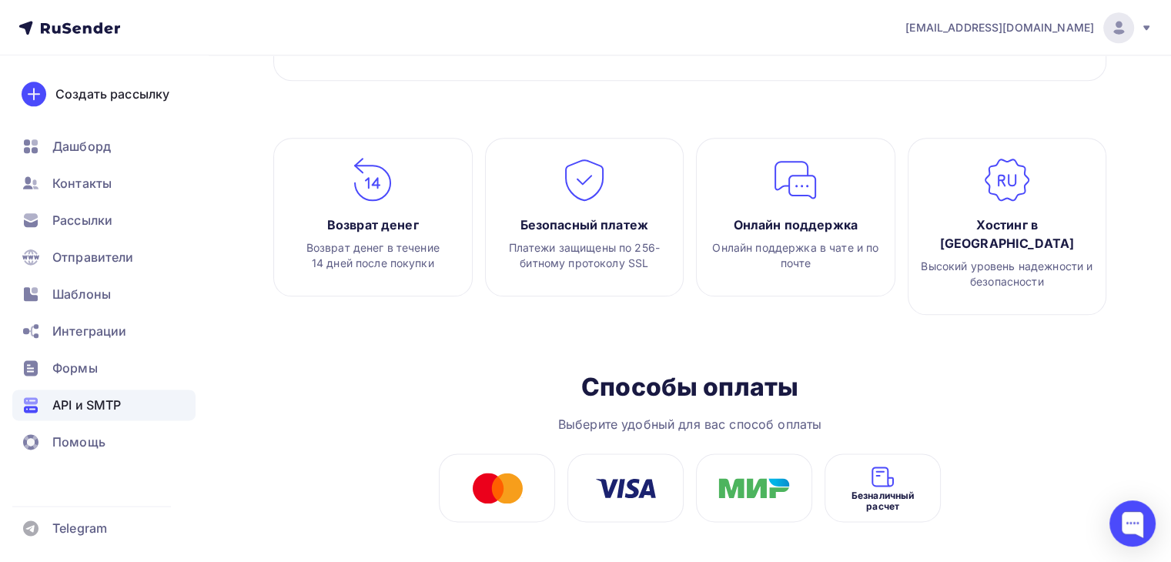
click at [74, 392] on div "API и SMTP" at bounding box center [103, 405] width 183 height 31
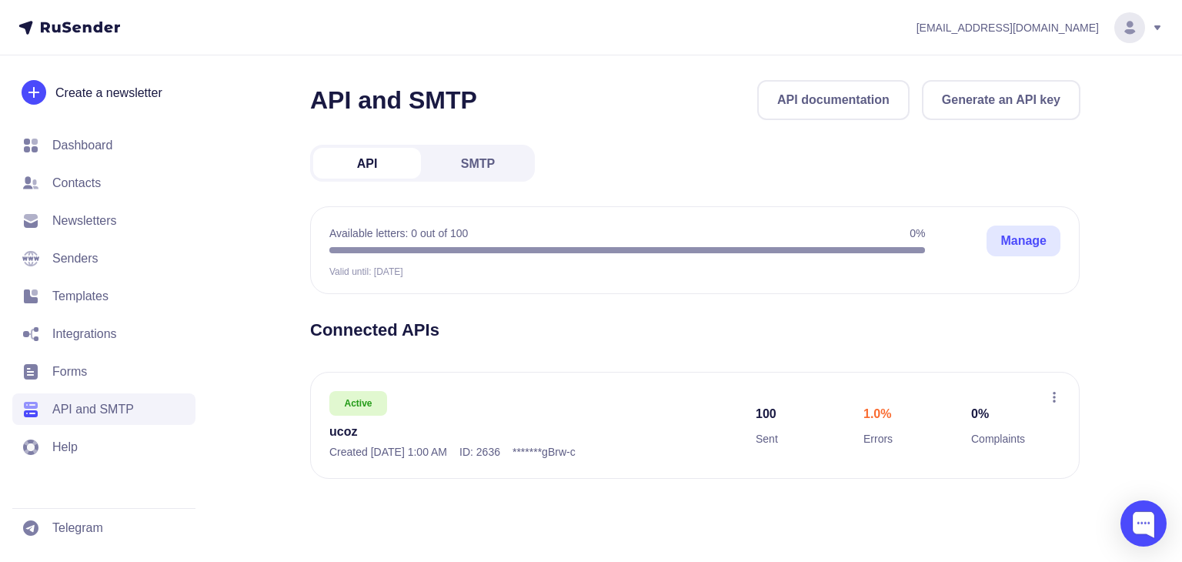
click at [700, 309] on div "API and SMTP API documentation Generate an API key API SMTP Available letters: …" at bounding box center [695, 298] width 771 height 436
drag, startPoint x: 1078, startPoint y: 400, endPoint x: 1050, endPoint y: 392, distance: 29.0
click at [1050, 392] on div "Active ucoz Created [DATE] 1:00 AM ID: 2636 ******* gBrw-c 100 Sent 1.0% Errors…" at bounding box center [695, 425] width 770 height 107
click at [1050, 392] on icon at bounding box center [1055, 397] width 12 height 12
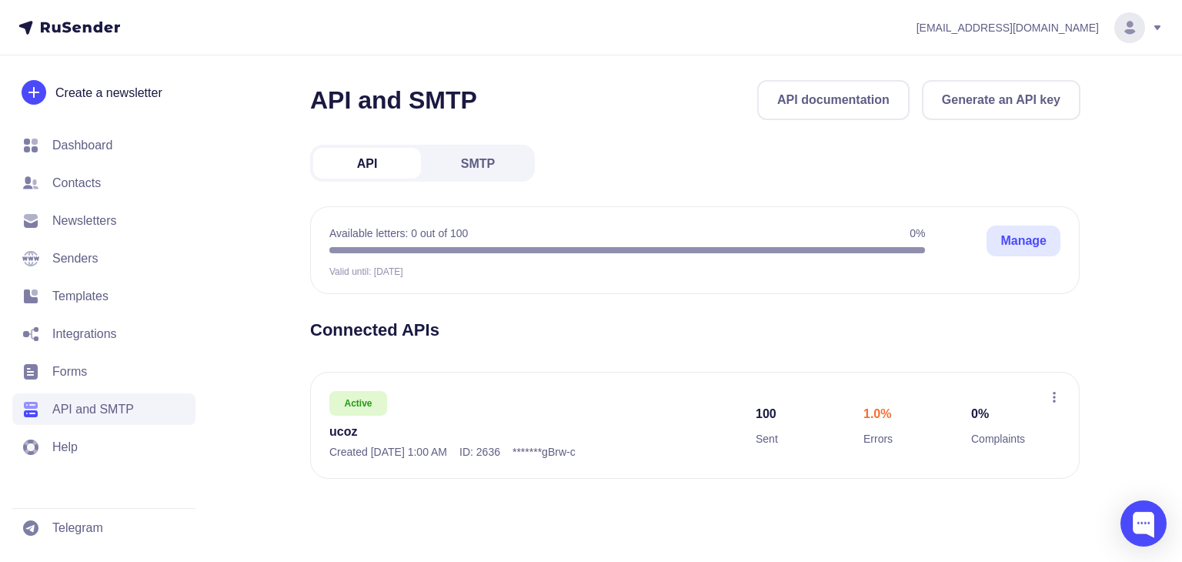
click at [565, 333] on h3 "Connected APIs" at bounding box center [695, 330] width 771 height 22
click at [496, 174] on link "SMTP" at bounding box center [478, 163] width 108 height 31
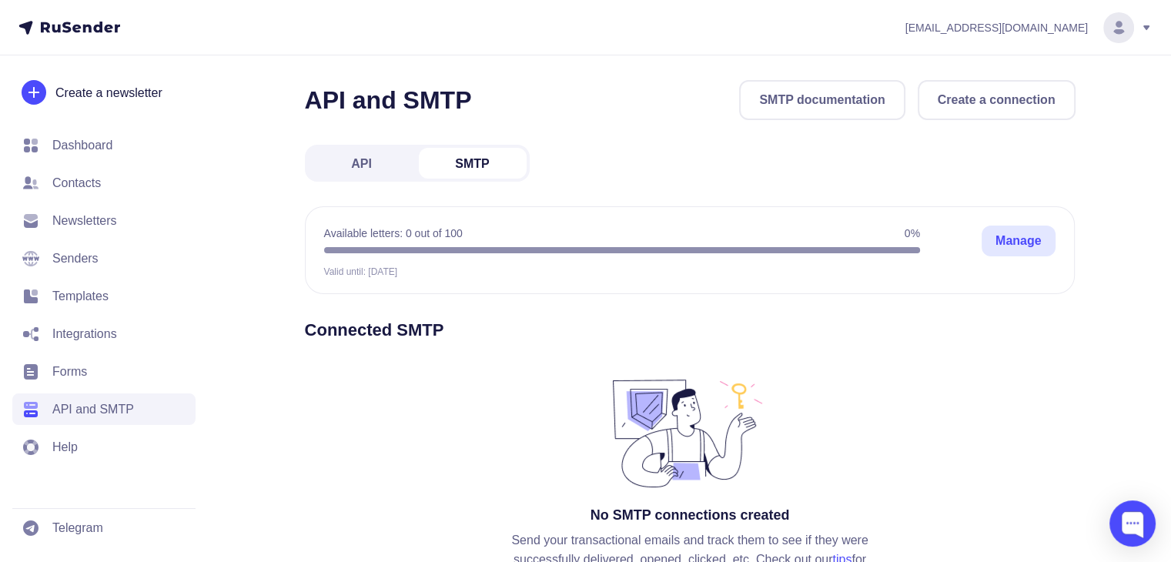
click at [313, 156] on link "API" at bounding box center [362, 163] width 108 height 31
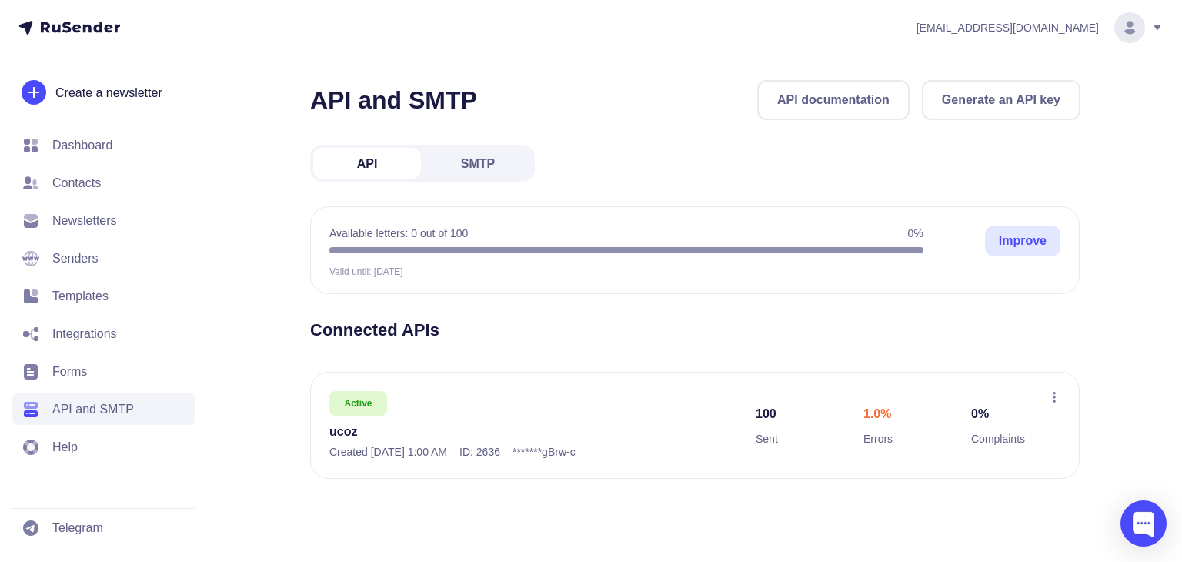
click at [1015, 105] on font "Generate an API key" at bounding box center [1001, 99] width 119 height 13
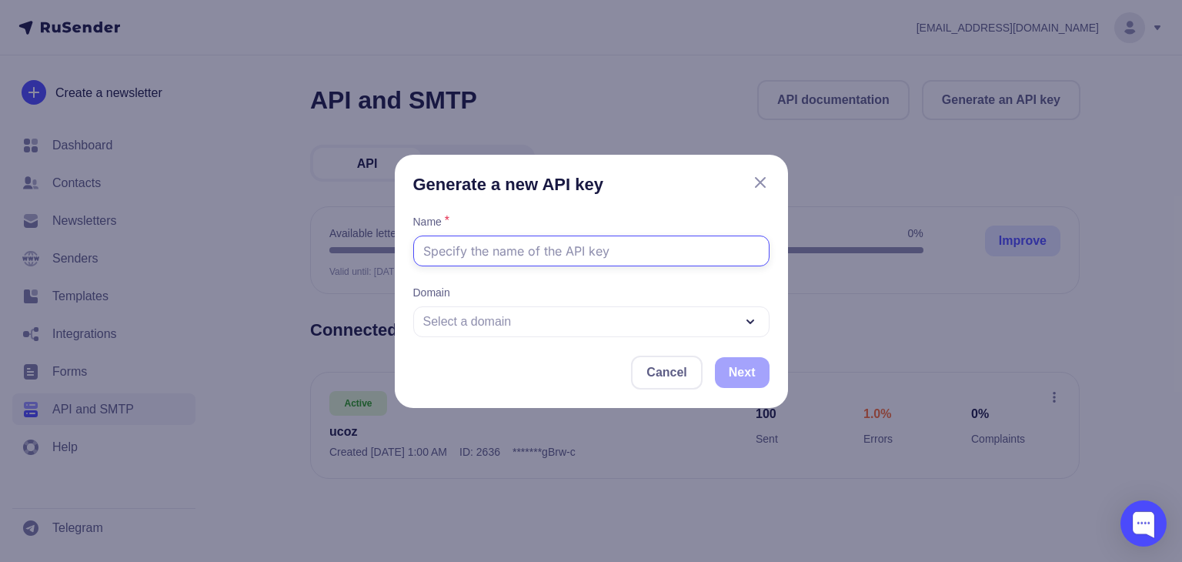
click at [556, 258] on input "text" at bounding box center [591, 251] width 356 height 31
click at [451, 321] on font "Select a domain" at bounding box center [467, 321] width 89 height 13
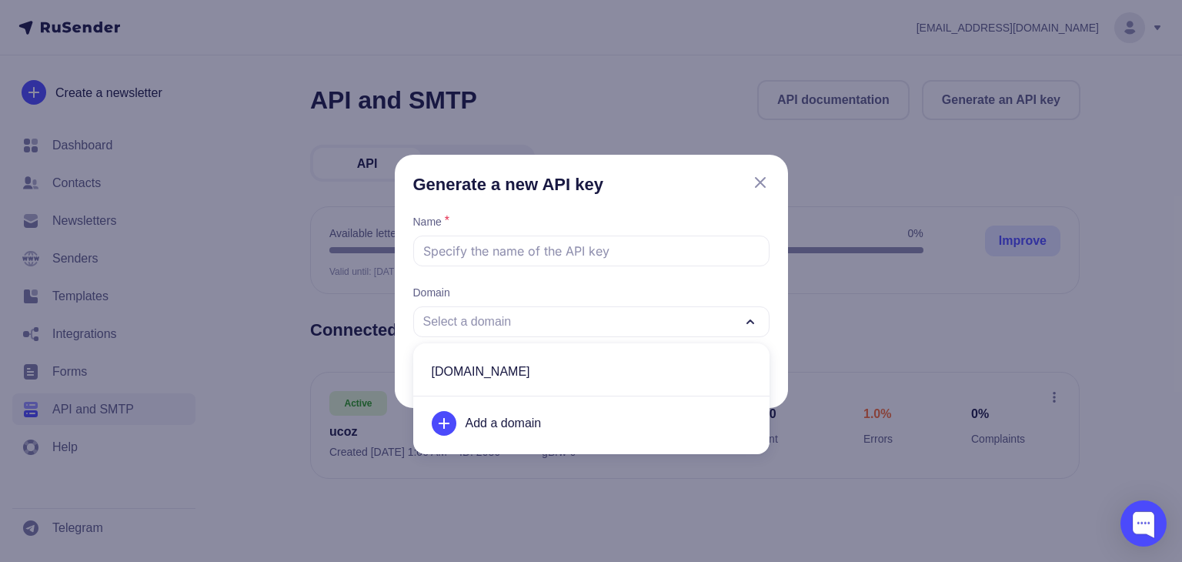
click at [470, 368] on font "trosell.net" at bounding box center [481, 371] width 99 height 13
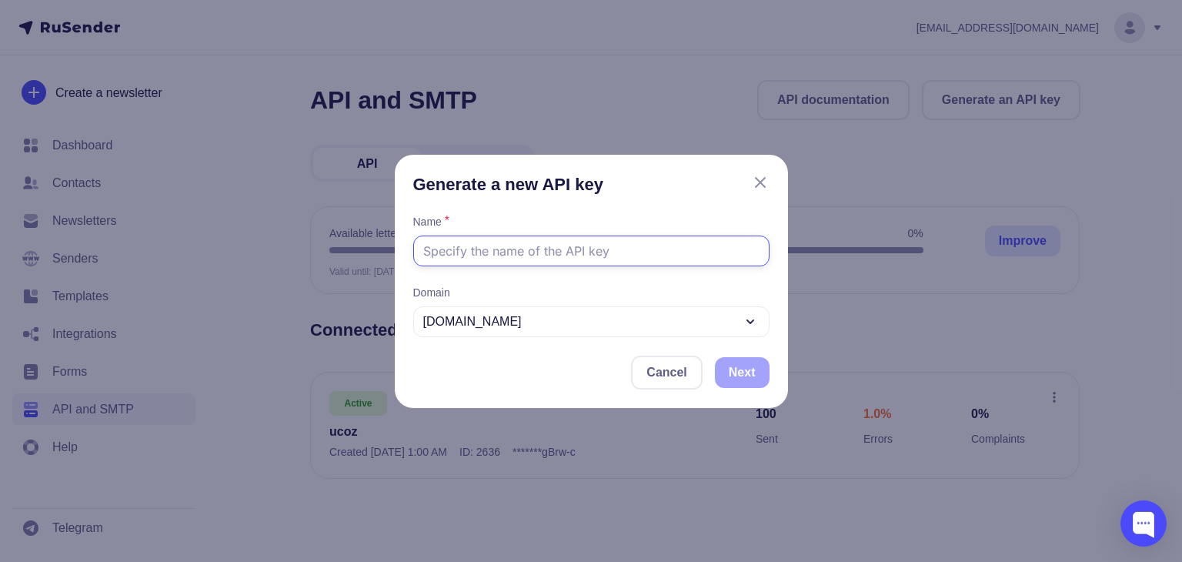
click at [494, 256] on input "text" at bounding box center [591, 251] width 356 height 31
click at [747, 196] on div "Generate a new API key Name * Domain trosell.net Cancel Next" at bounding box center [591, 281] width 356 height 216
click at [758, 192] on h3 "Generate a new API key" at bounding box center [591, 184] width 356 height 22
click at [759, 173] on icon at bounding box center [760, 182] width 18 height 18
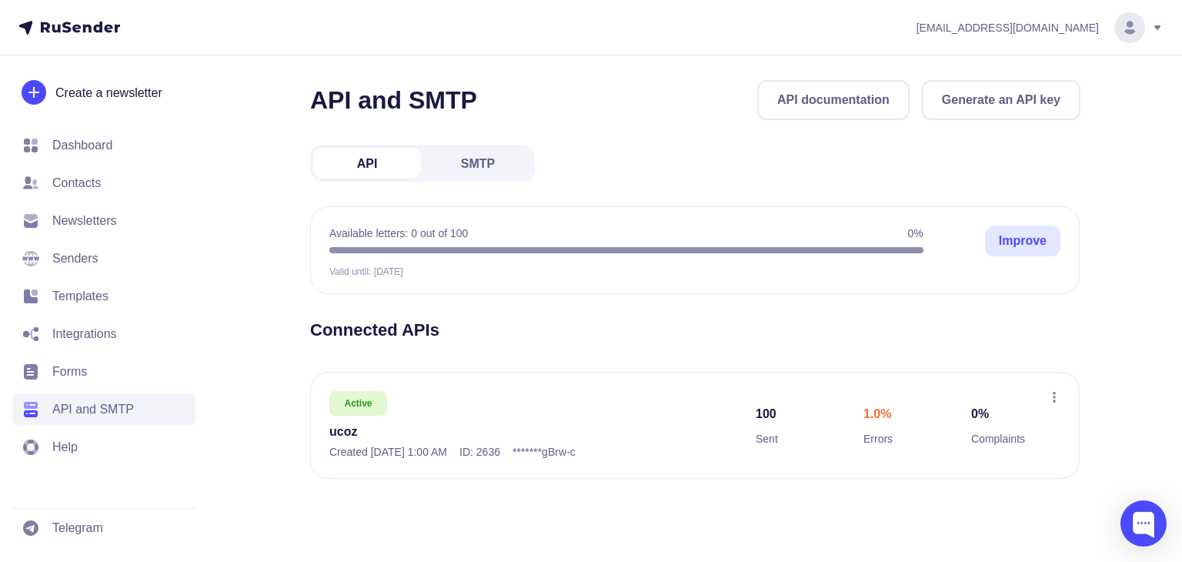
click at [576, 454] on font "gBrw-c" at bounding box center [559, 452] width 34 height 12
drag, startPoint x: 1067, startPoint y: 397, endPoint x: 1053, endPoint y: 393, distance: 14.6
click at [1053, 393] on div "Active ucoz Created September 13, 2025, 1:00 AM ID: 2636 ******* gBrw-c 100 Sen…" at bounding box center [695, 425] width 770 height 107
click at [1053, 393] on icon at bounding box center [1054, 397] width 3 height 11
click at [584, 307] on div "API and SMTP API documentation Generate an API key API SMTP Available letters: …" at bounding box center [695, 298] width 771 height 436
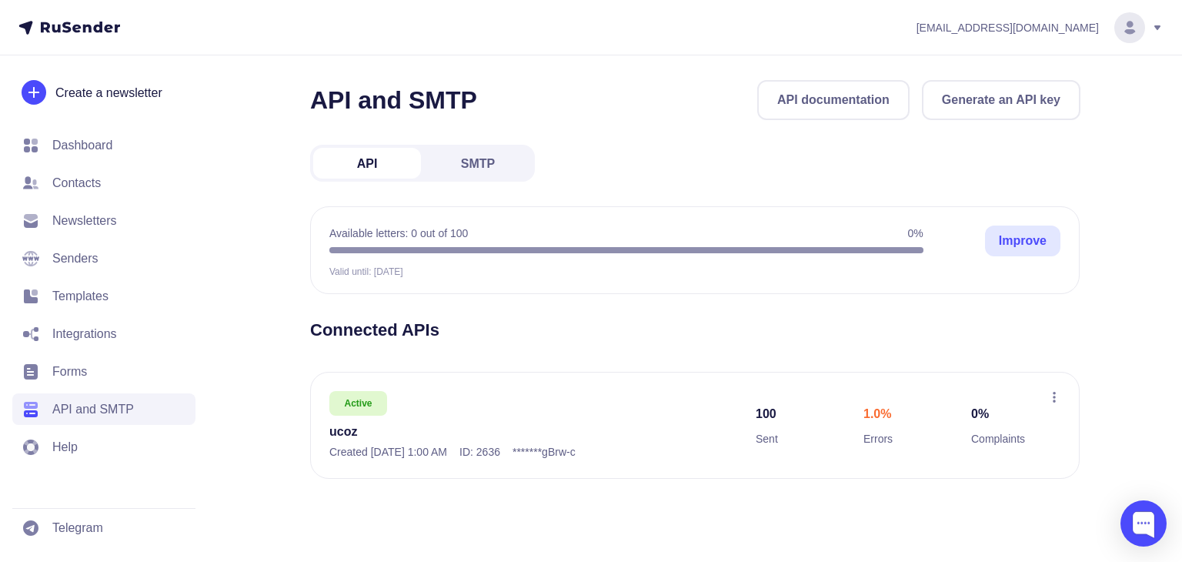
click at [454, 107] on font "API and SMTP" at bounding box center [393, 100] width 167 height 28
click at [463, 148] on link "SMTP" at bounding box center [478, 163] width 108 height 31
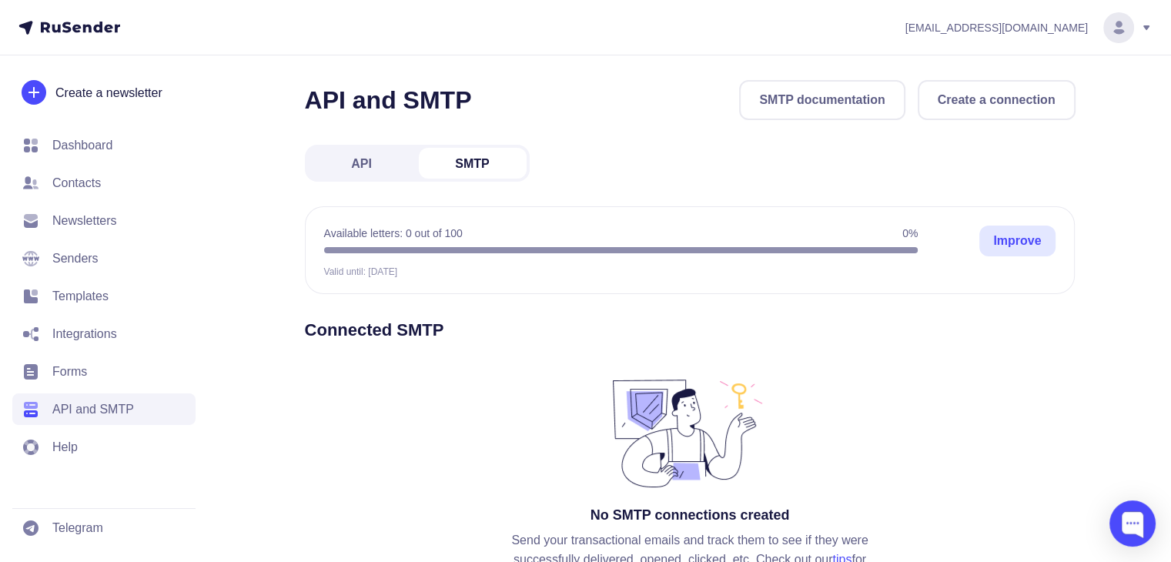
click at [333, 172] on link "API" at bounding box center [362, 163] width 108 height 31
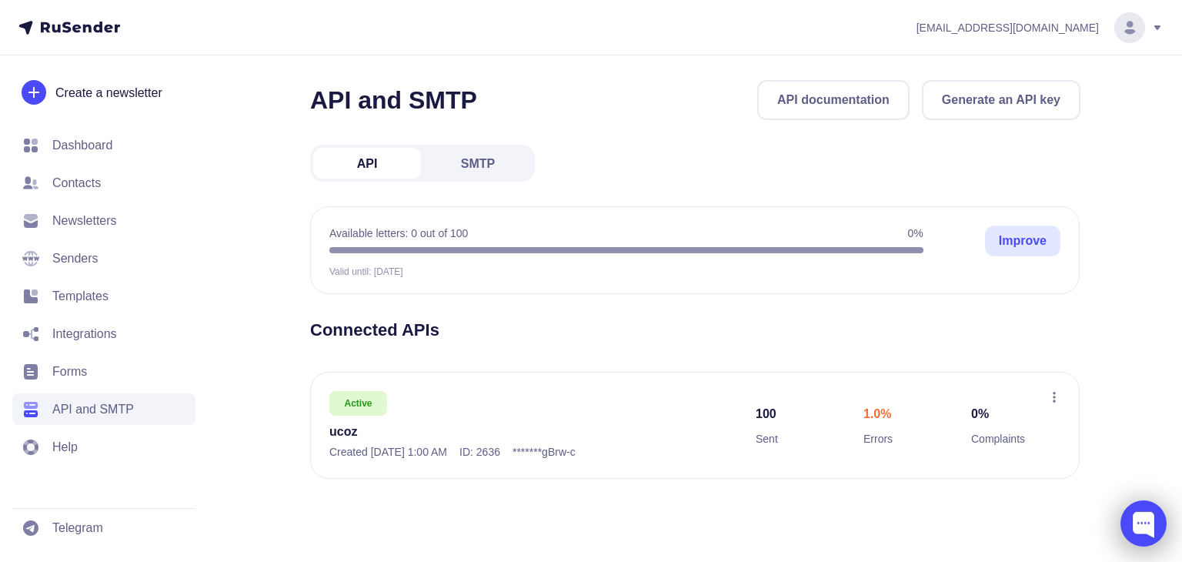
click at [1126, 515] on div at bounding box center [1144, 523] width 46 height 46
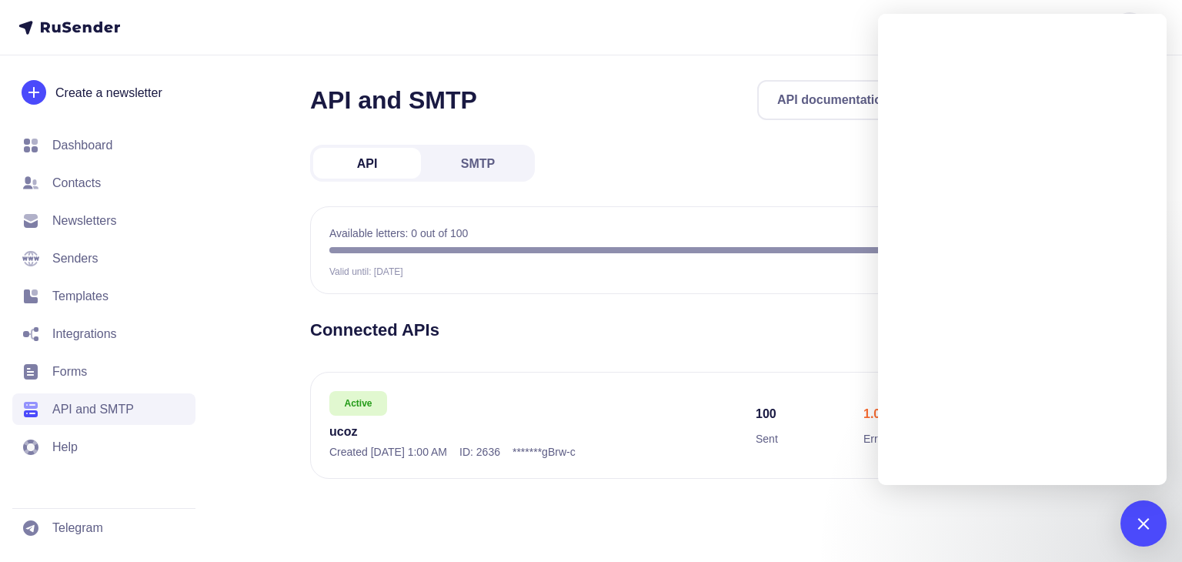
click at [783, 218] on div "Available letters: 0 out of 100 0% Valid until: 10.10.2025 Improve Improve" at bounding box center [695, 250] width 770 height 88
click at [1141, 525] on div at bounding box center [1143, 523] width 21 height 21
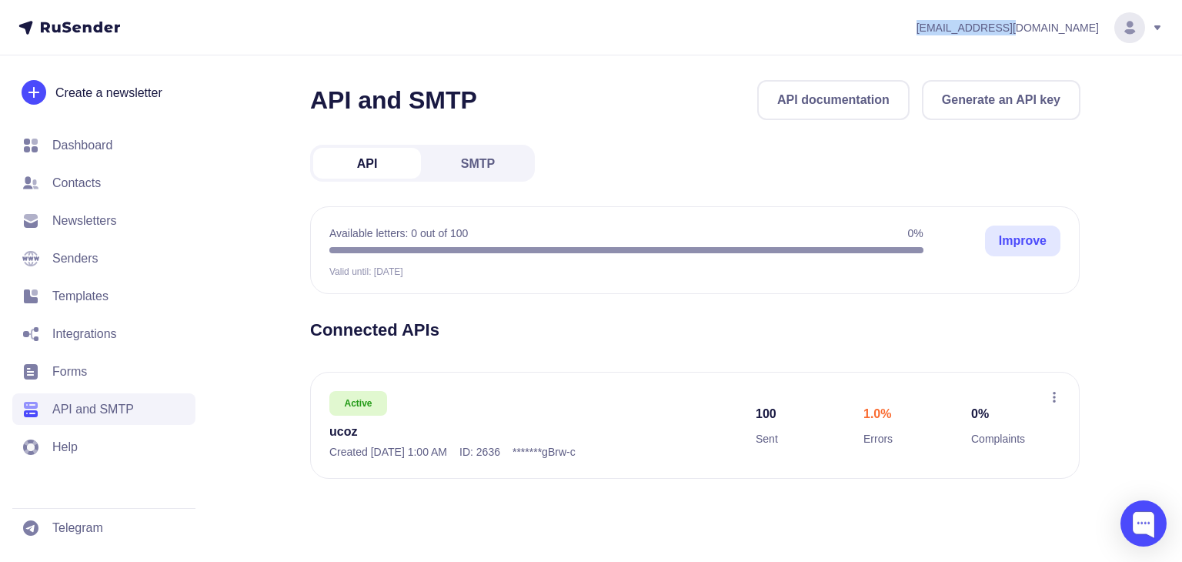
drag, startPoint x: 1005, startPoint y: 24, endPoint x: 1102, endPoint y: 27, distance: 96.3
click at [1102, 27] on header "smtp@trosell.net" at bounding box center [591, 27] width 1182 height 55
copy font "smtp@trosell.net"
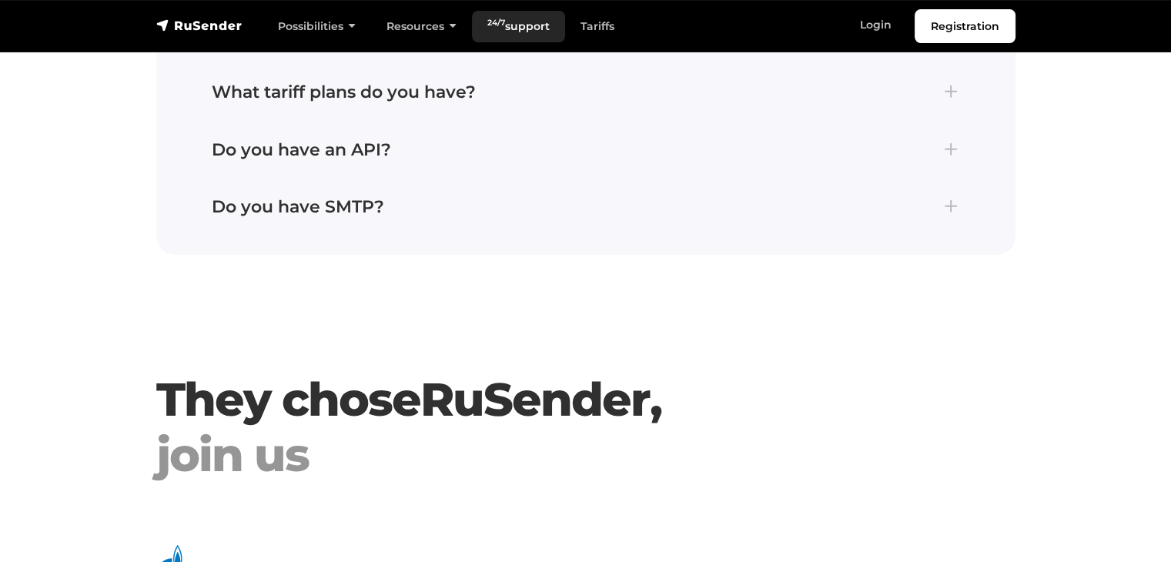
scroll to position [3894, 0]
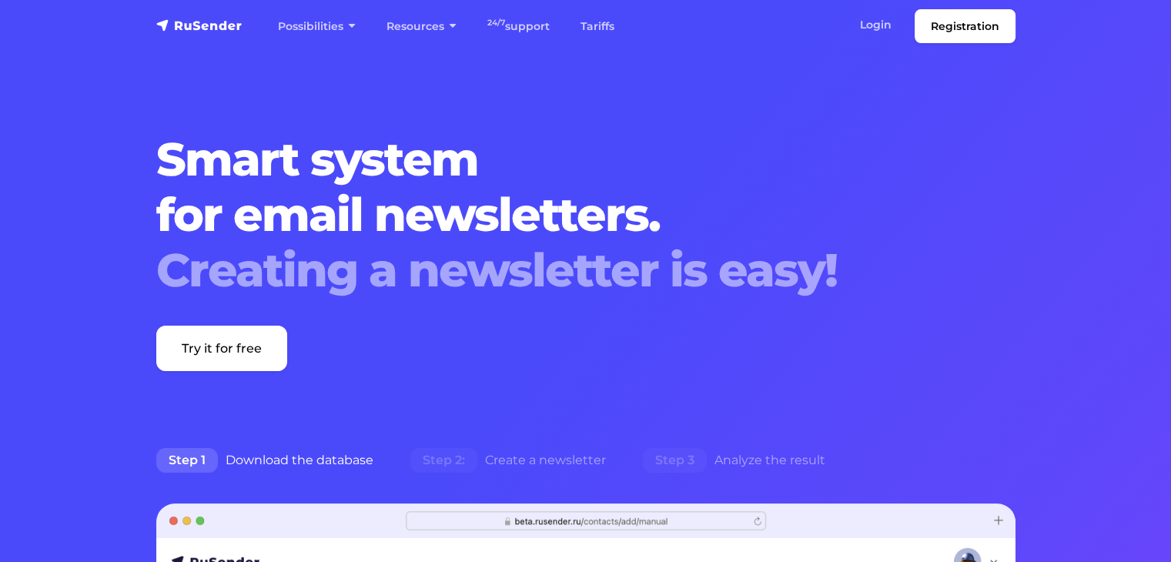
click at [574, 28] on link "Tariffs" at bounding box center [597, 27] width 65 height 32
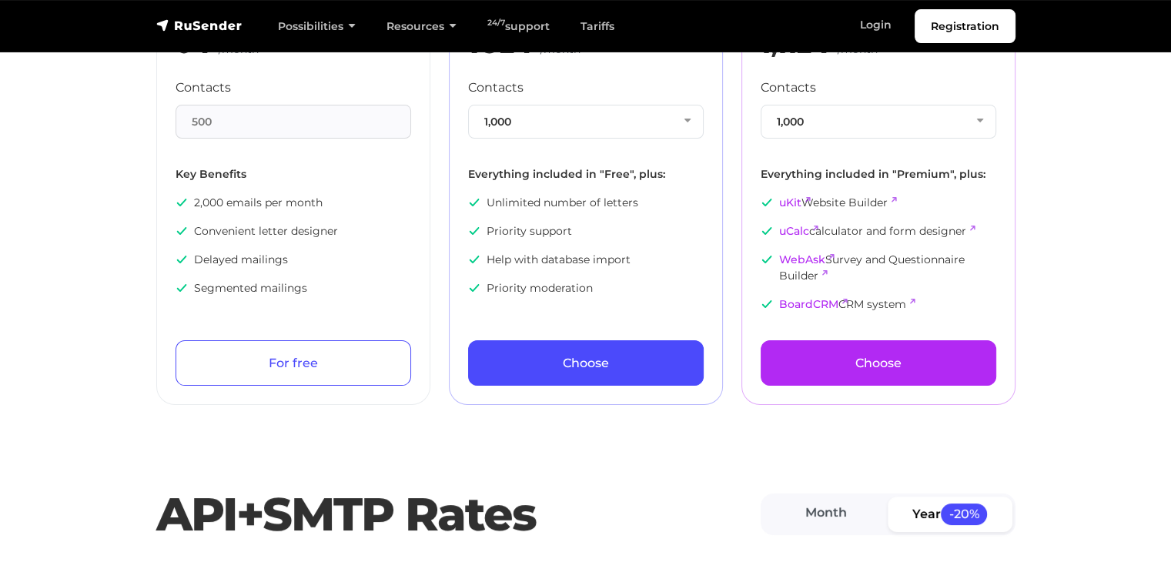
scroll to position [277, 0]
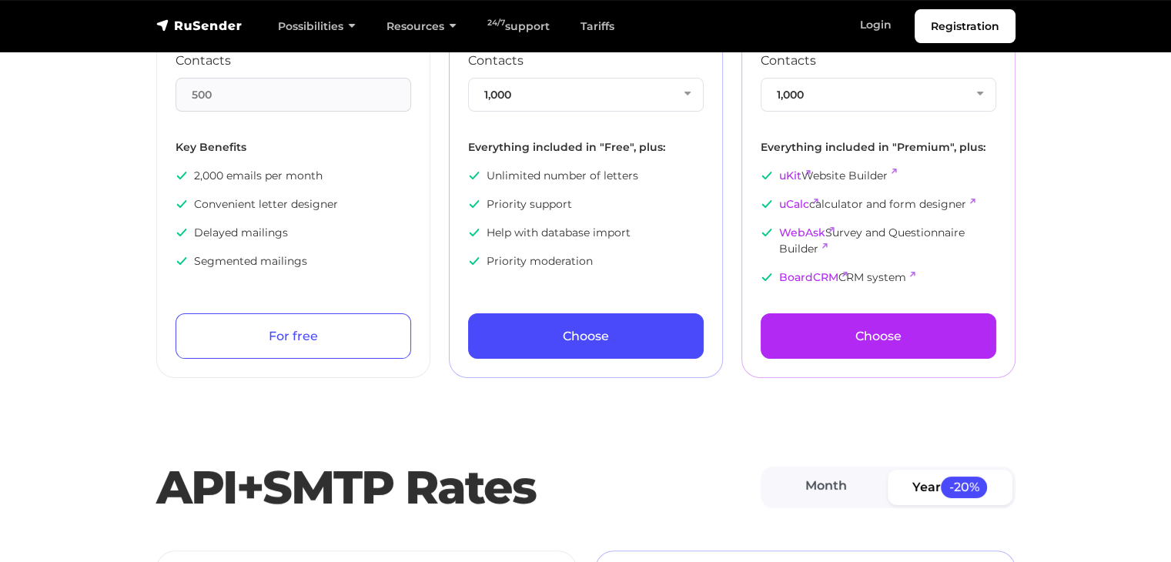
click at [888, 169] on link at bounding box center [888, 176] width 0 height 14
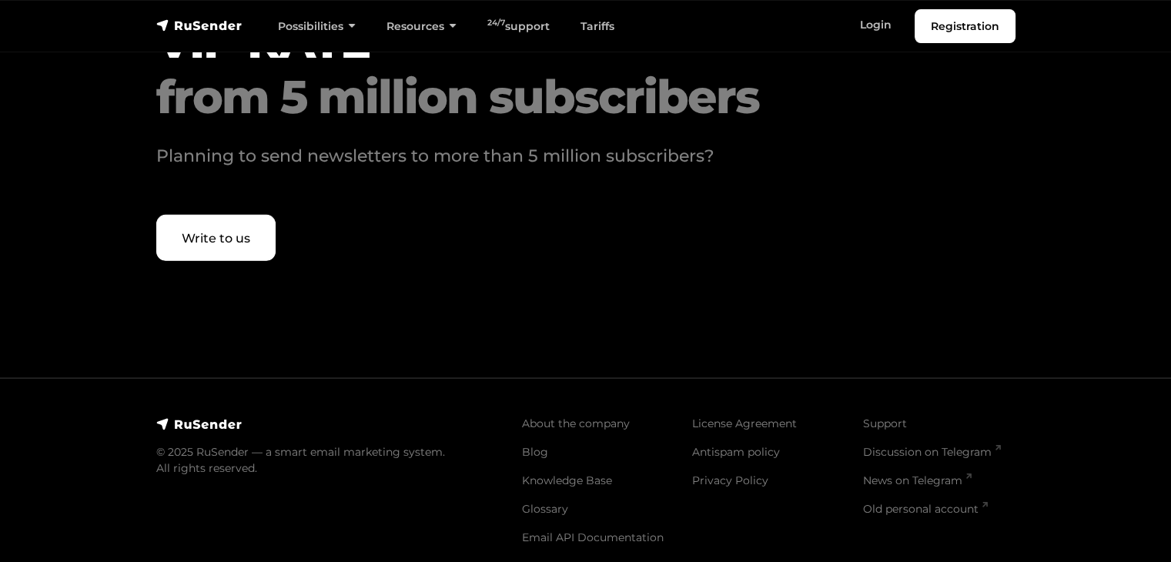
scroll to position [4824, 0]
